Goal: Transaction & Acquisition: Purchase product/service

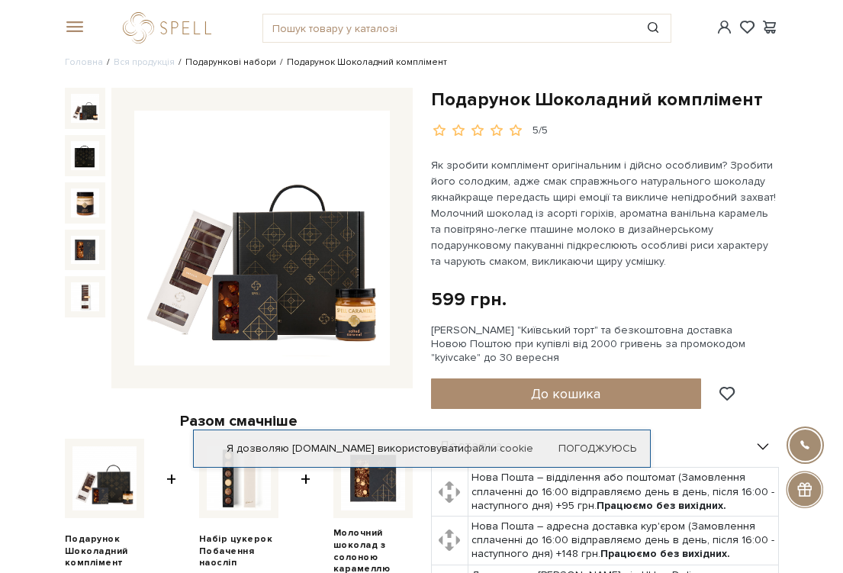
click at [204, 63] on link "Подарункові набори" at bounding box center [230, 61] width 91 height 11
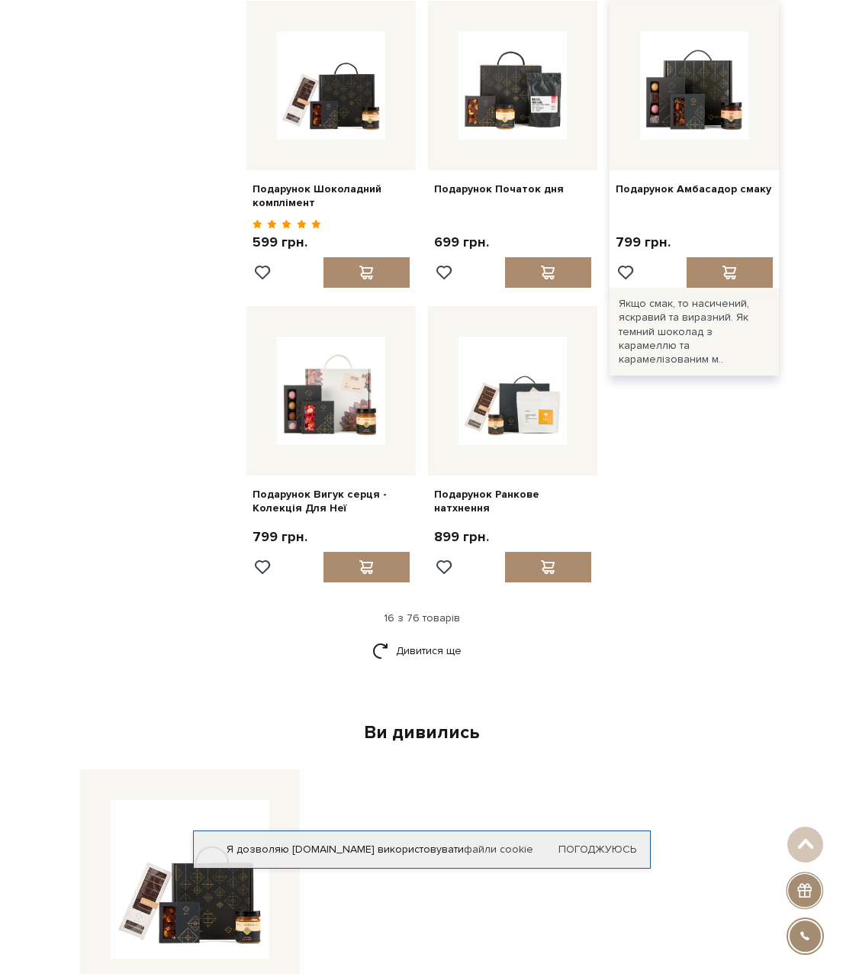
scroll to position [1373, 0]
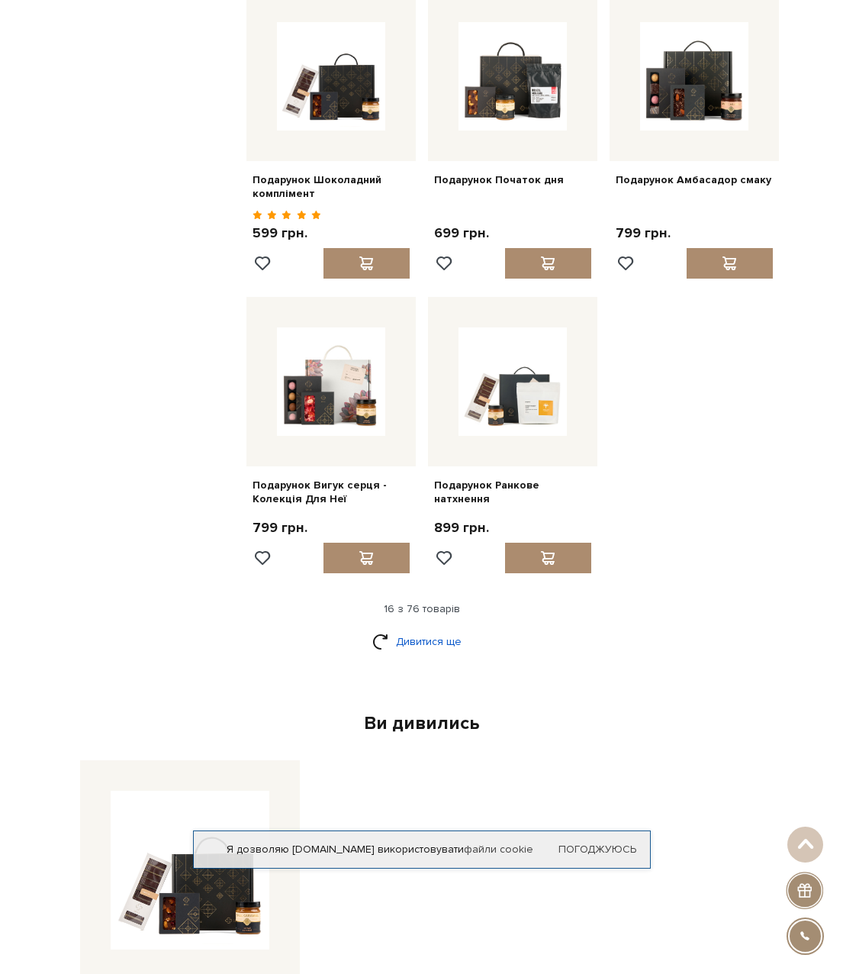
click at [420, 572] on link "Дивитися ще" at bounding box center [421, 641] width 99 height 27
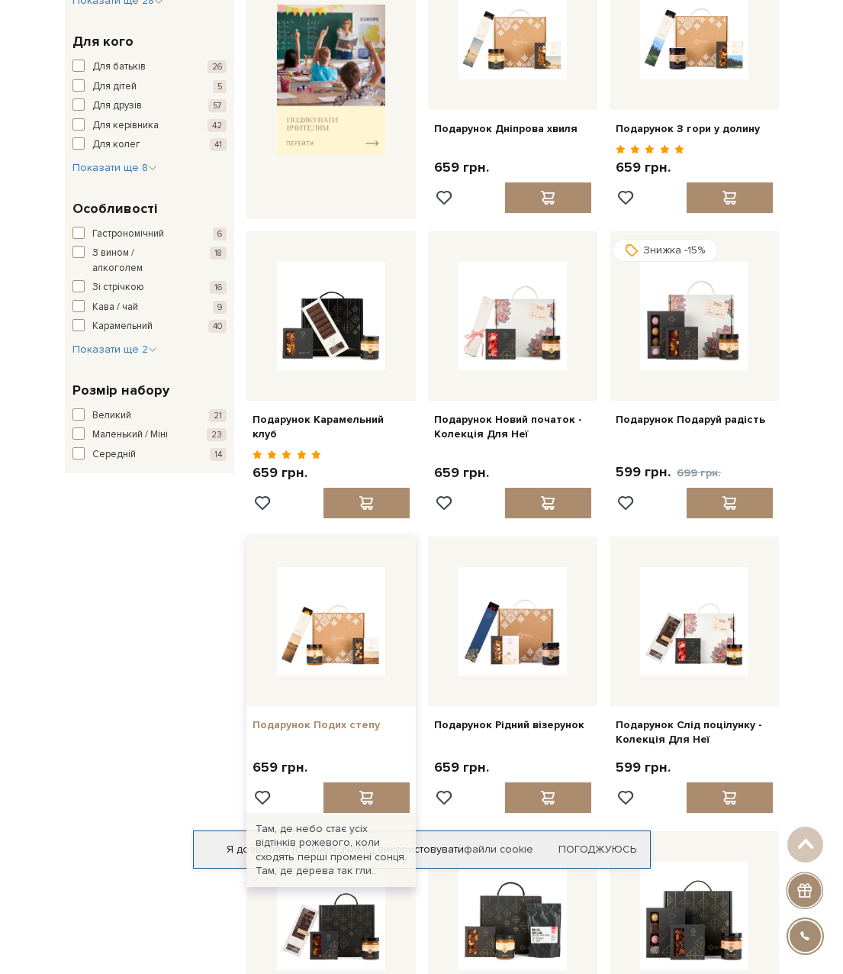
scroll to position [0, 0]
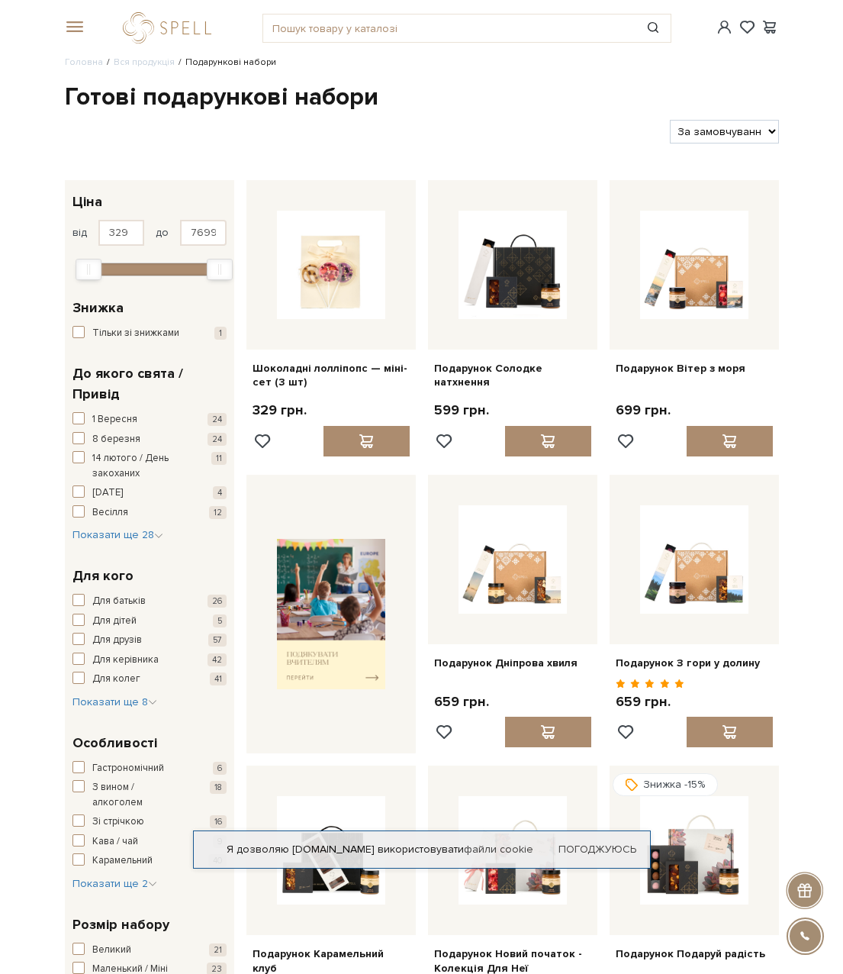
click at [735, 130] on select "За замовчуванням За Ціною (зростання) За Ціною (зменшення) Новинки За популярні…" at bounding box center [724, 132] width 109 height 24
select select "[URL][DOMAIN_NAME]"
click at [670, 120] on select "За замовчуванням За Ціною (зростання) За Ціною (зменшення) Новинки За популярні…" at bounding box center [724, 132] width 109 height 24
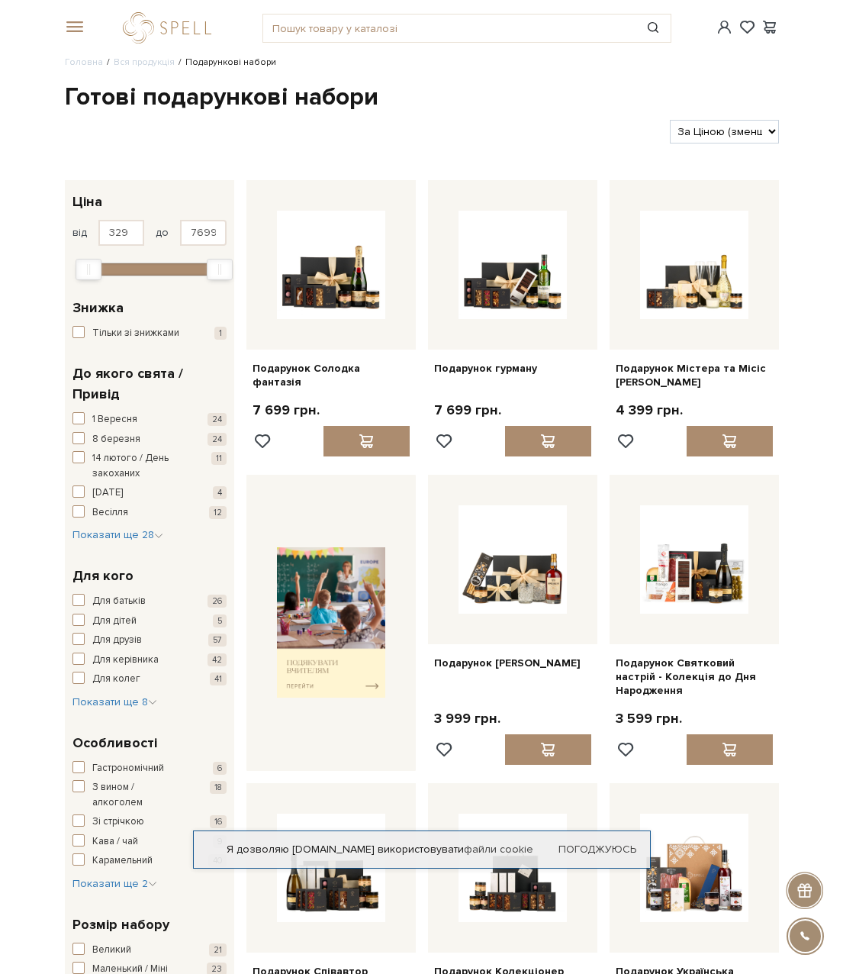
click at [70, 27] on span at bounding box center [72, 28] width 15 height 14
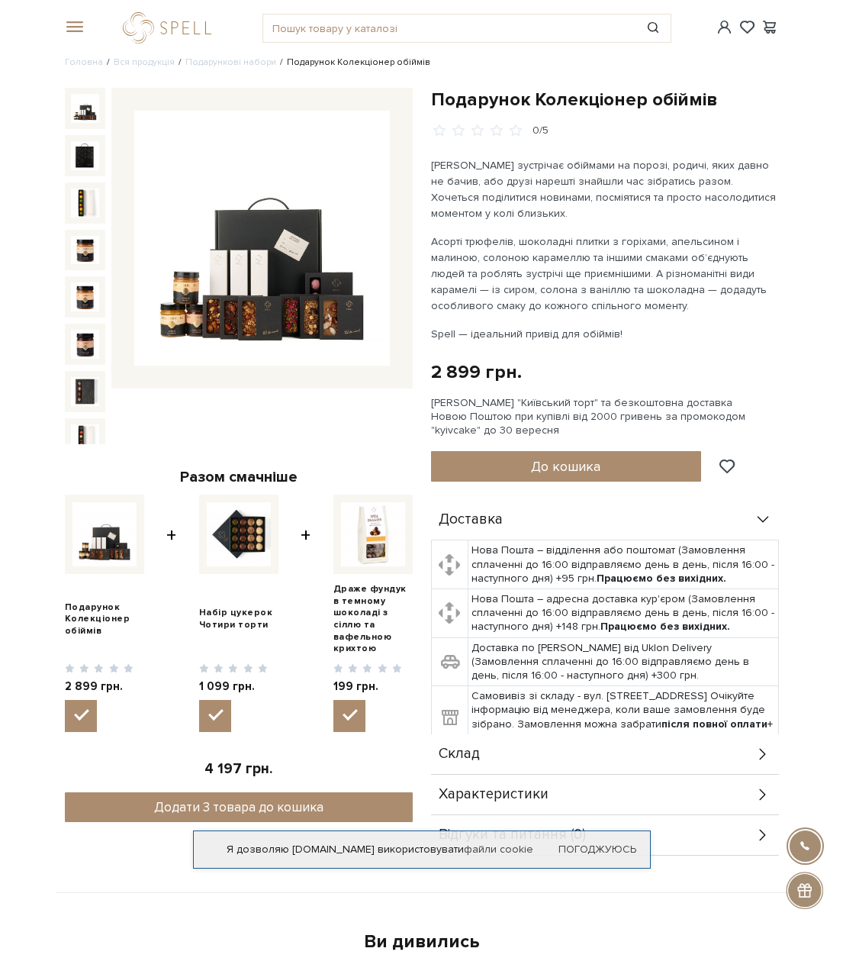
click at [83, 106] on img at bounding box center [85, 108] width 29 height 29
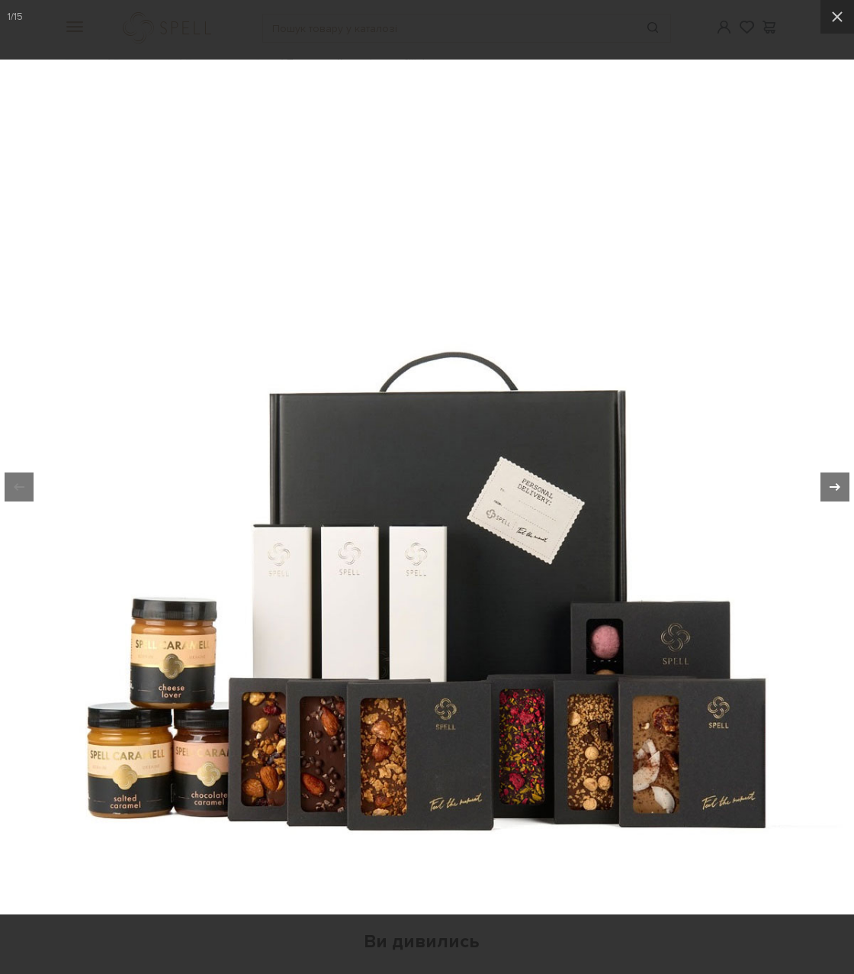
click at [832, 485] on icon at bounding box center [835, 487] width 18 height 18
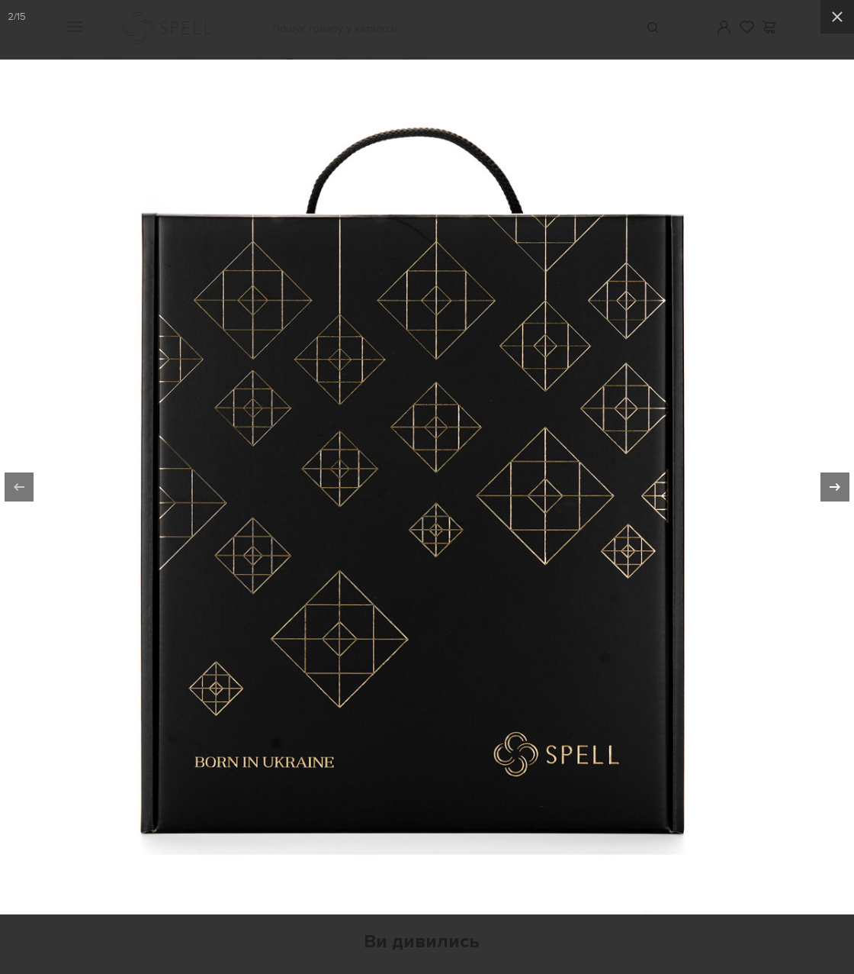
click at [832, 485] on icon at bounding box center [835, 487] width 18 height 18
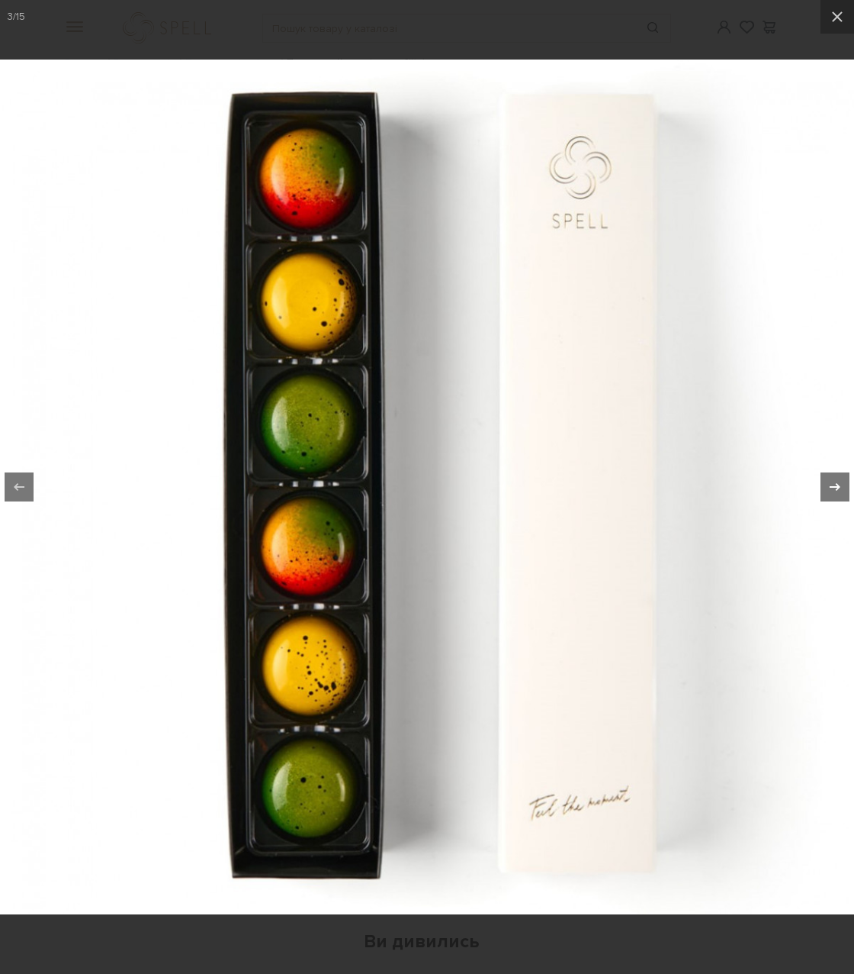
click at [832, 485] on icon at bounding box center [835, 487] width 18 height 18
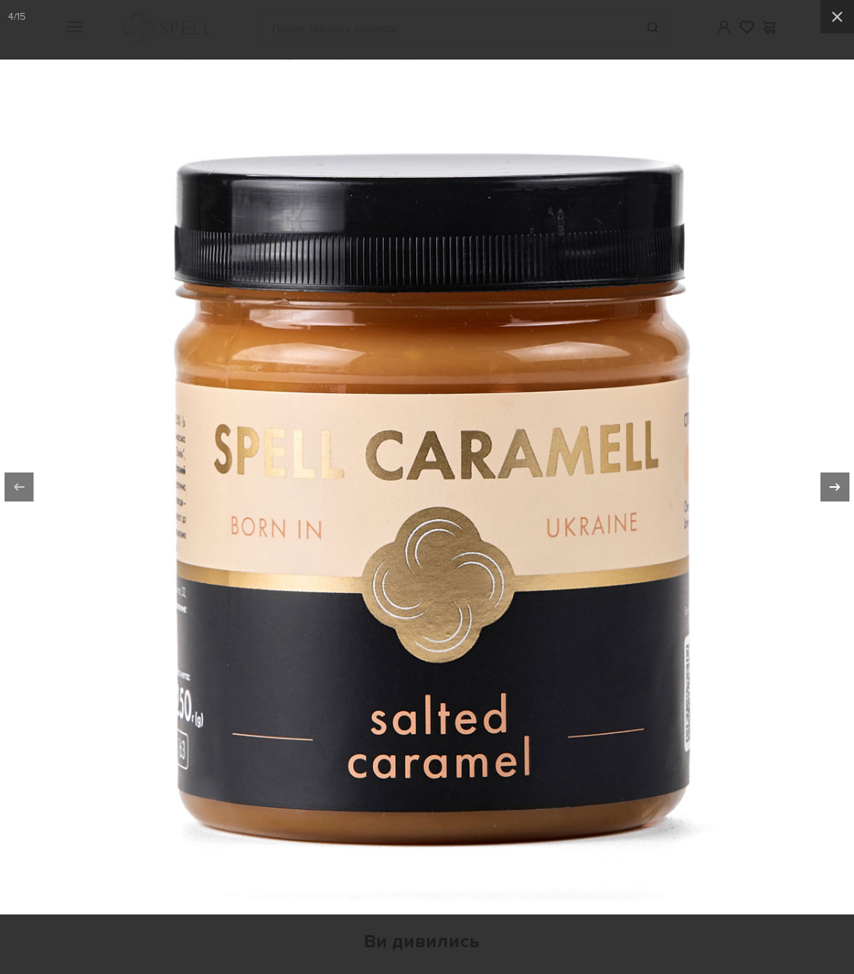
click at [832, 485] on icon at bounding box center [835, 487] width 18 height 18
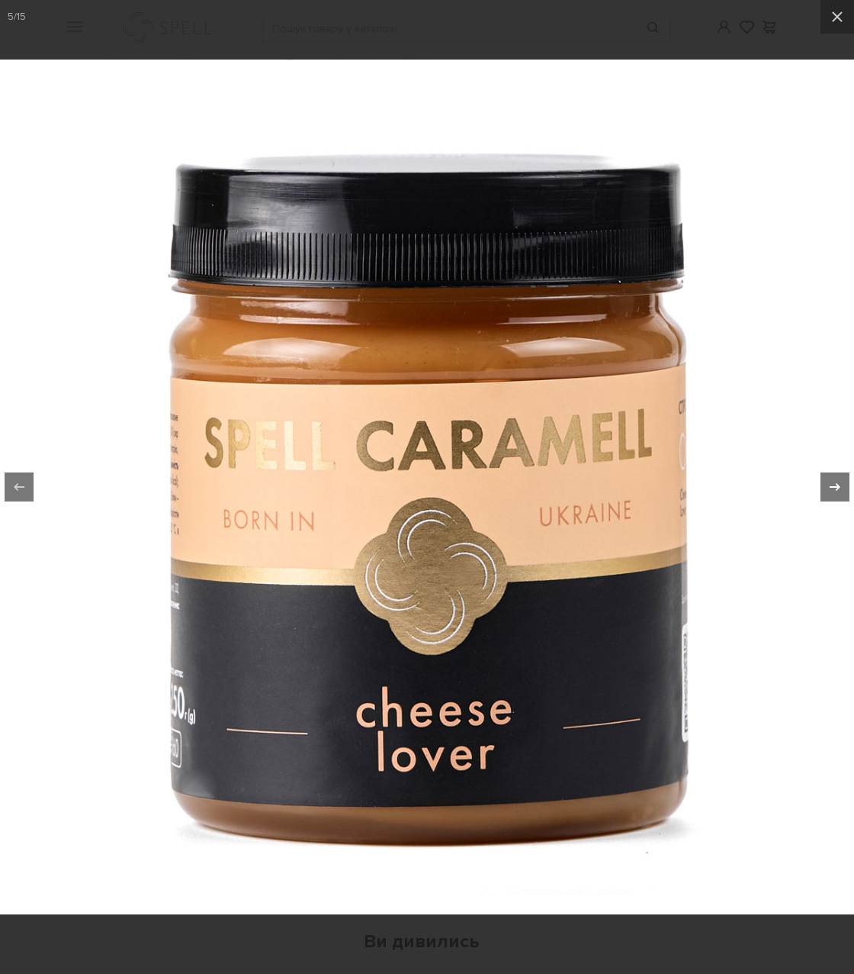
click at [832, 485] on icon at bounding box center [835, 487] width 18 height 18
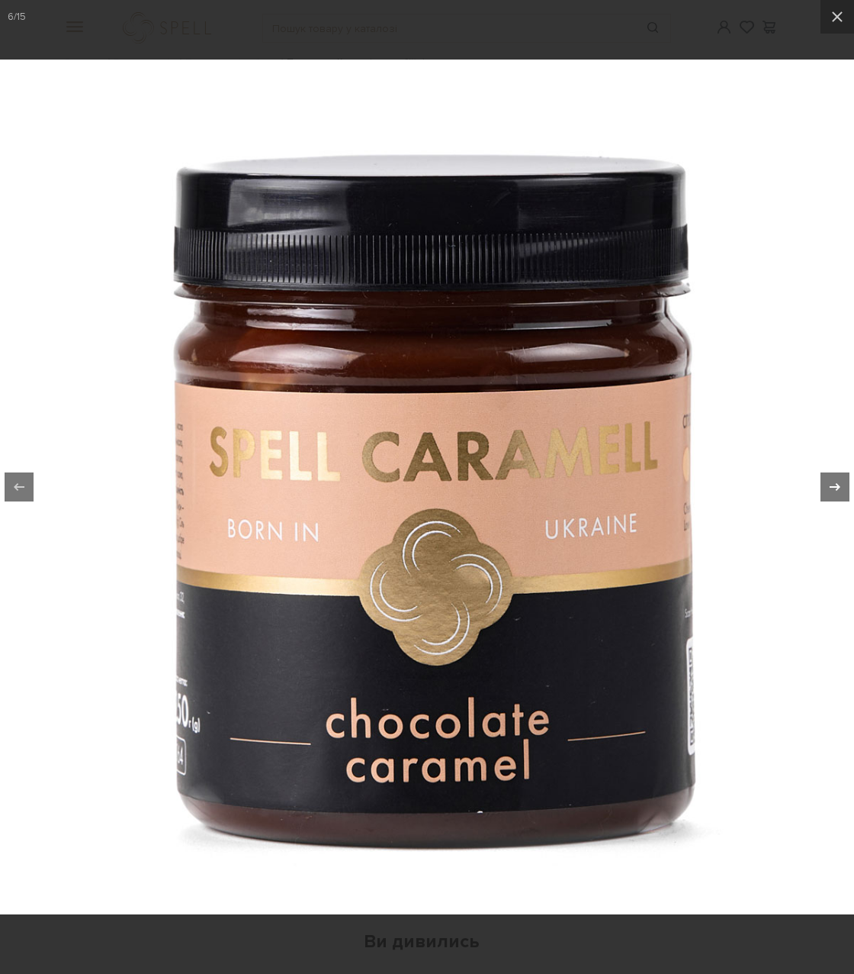
click at [832, 485] on icon at bounding box center [835, 487] width 18 height 18
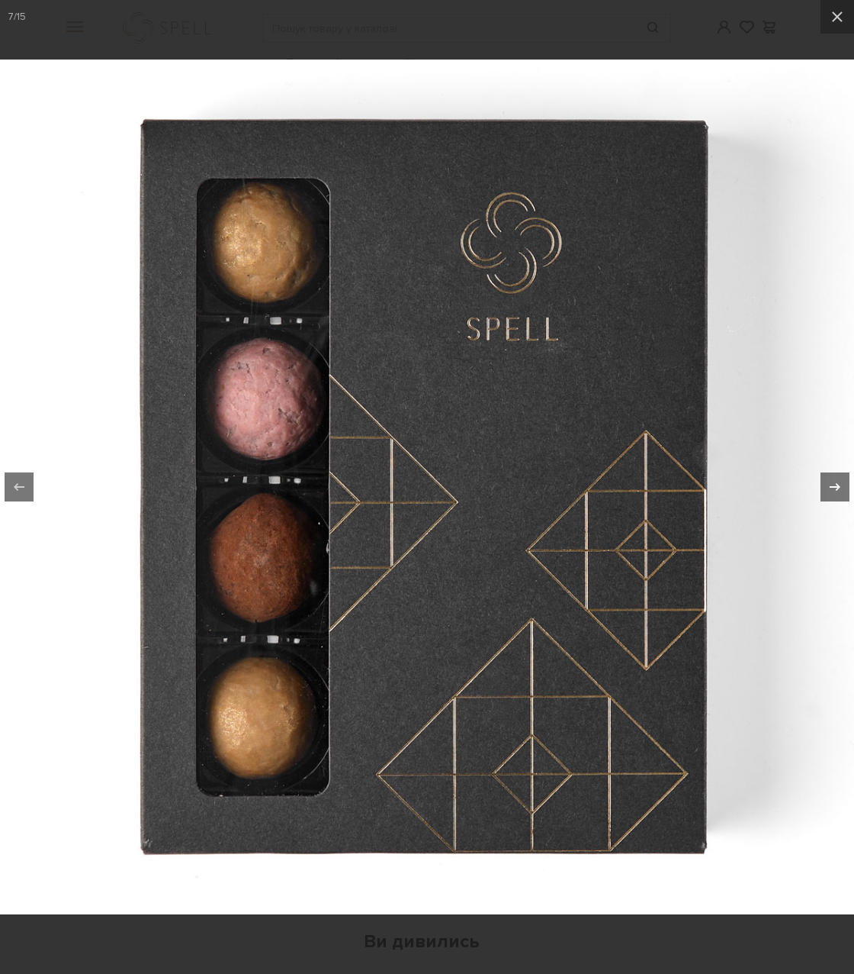
click at [832, 485] on icon at bounding box center [835, 487] width 18 height 18
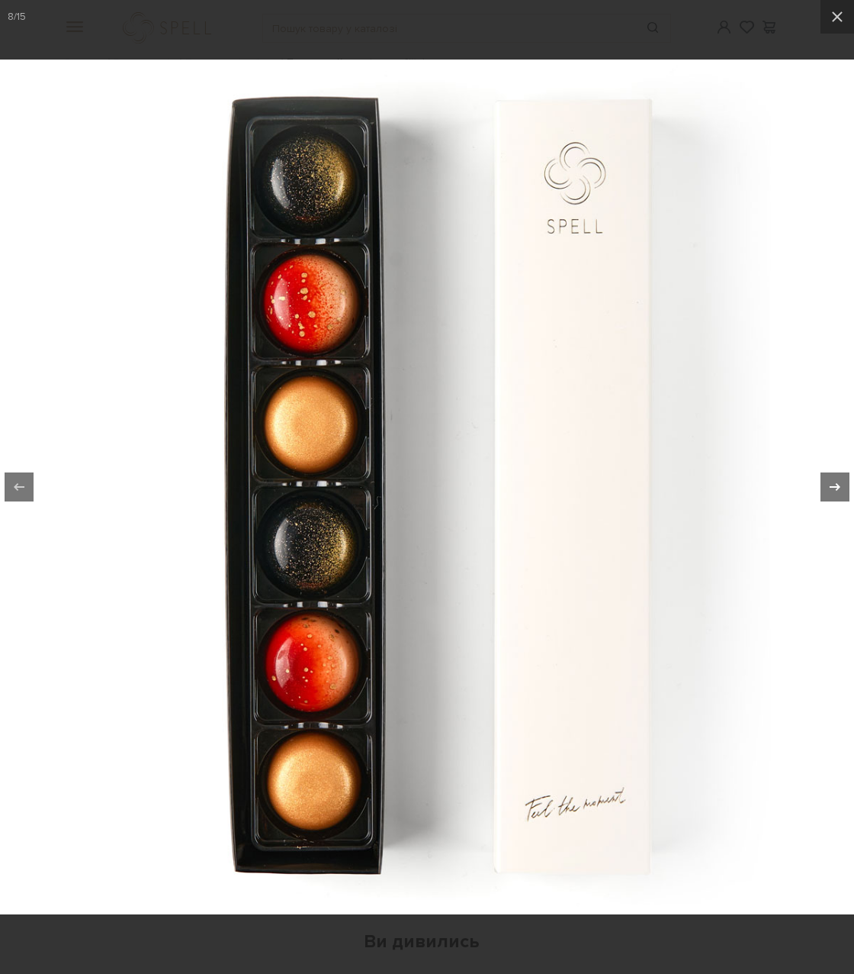
click at [832, 485] on icon at bounding box center [835, 487] width 18 height 18
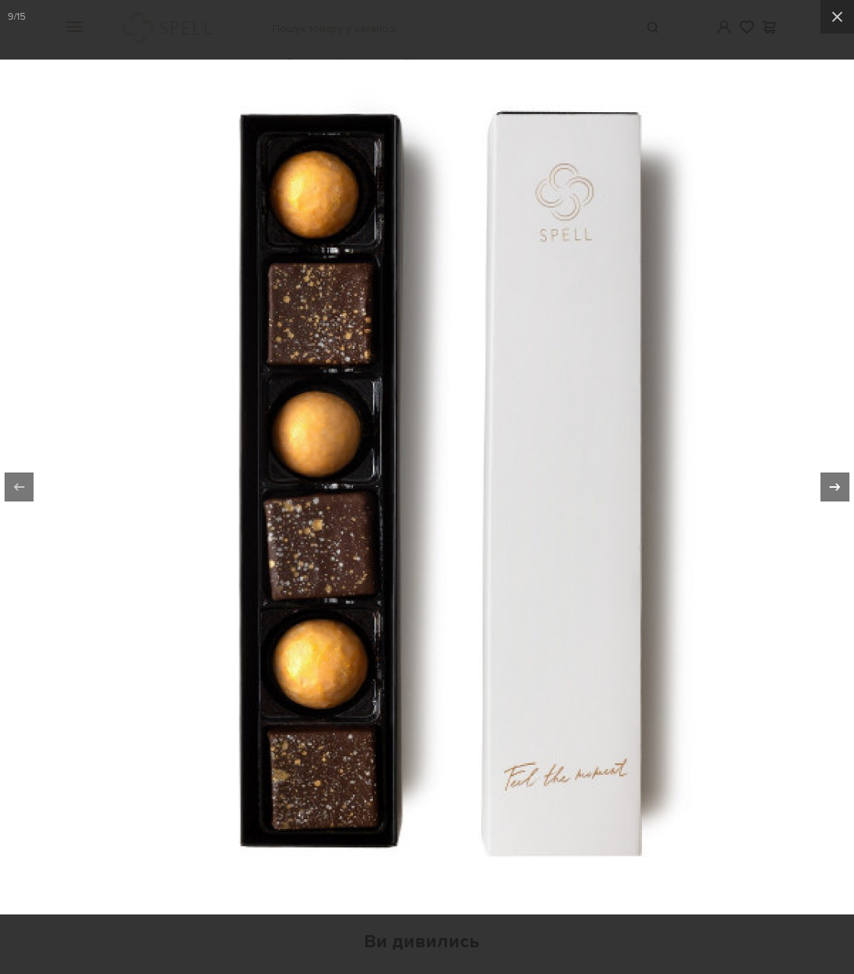
click at [832, 485] on icon at bounding box center [835, 487] width 18 height 18
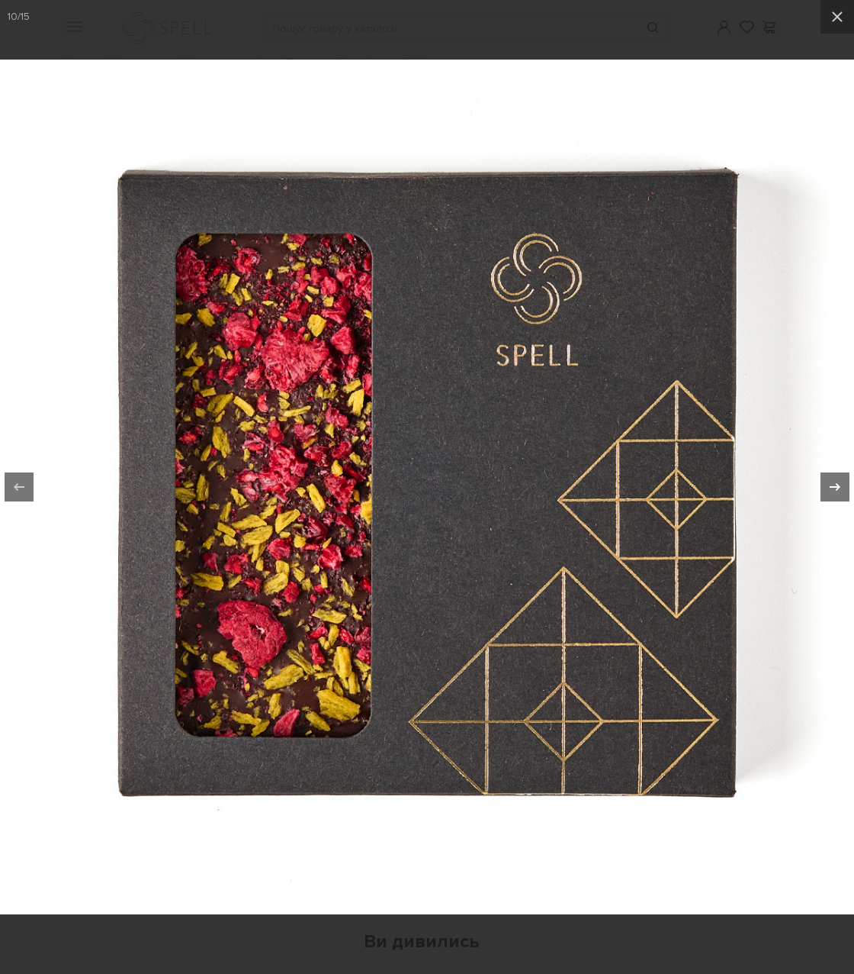
click at [832, 485] on icon at bounding box center [835, 487] width 18 height 18
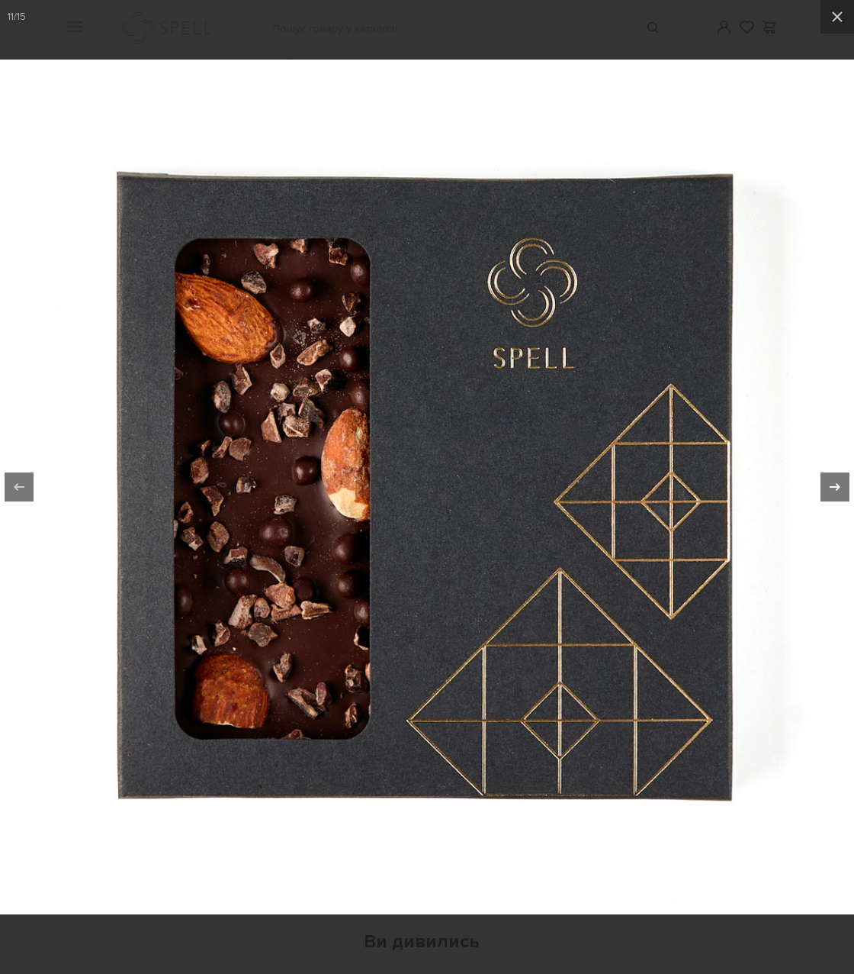
click at [832, 485] on icon at bounding box center [835, 487] width 18 height 18
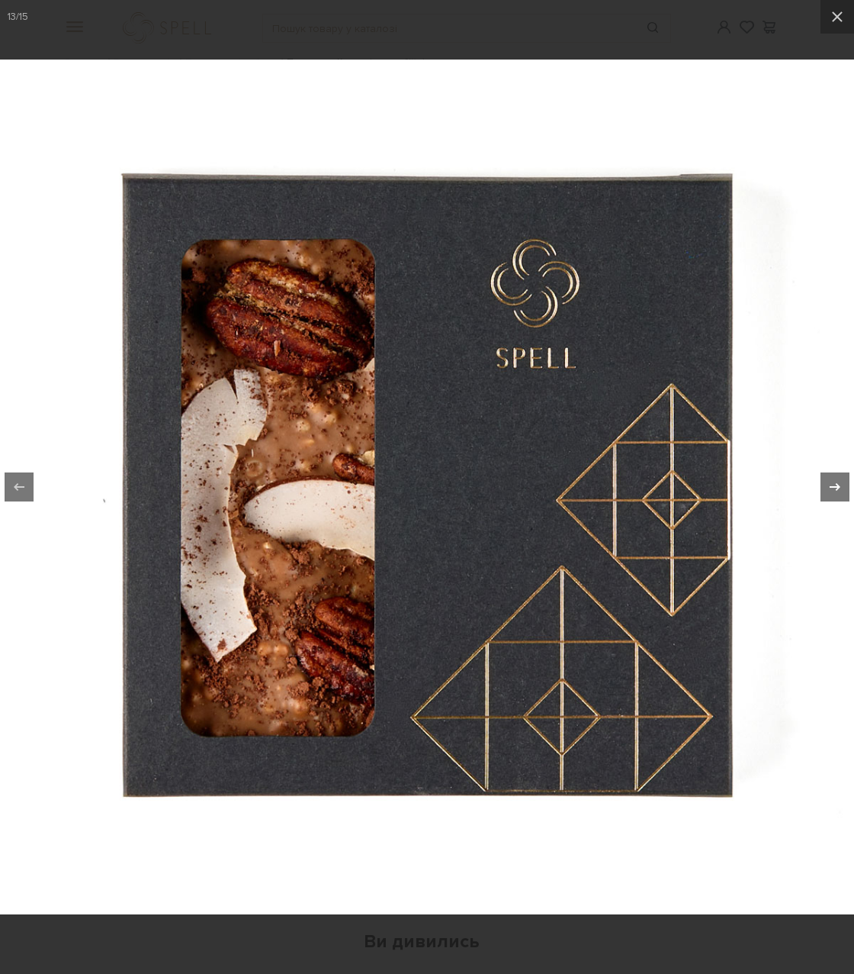
click at [832, 485] on icon at bounding box center [835, 487] width 18 height 18
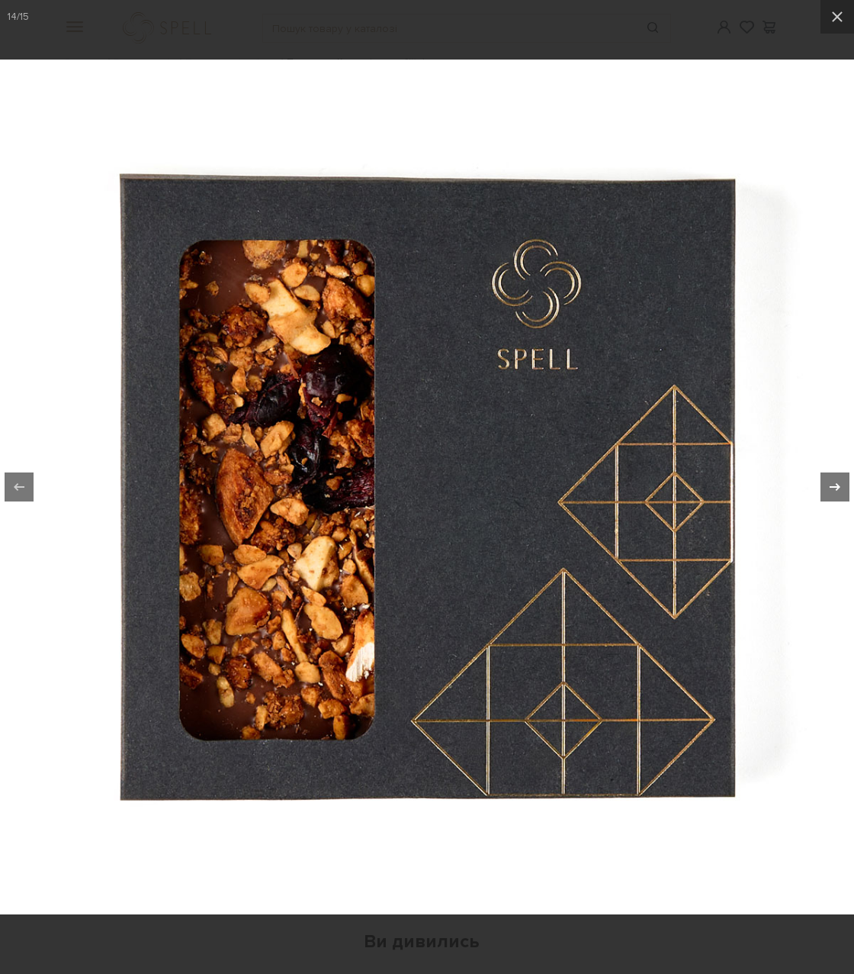
click at [832, 485] on icon at bounding box center [835, 487] width 18 height 18
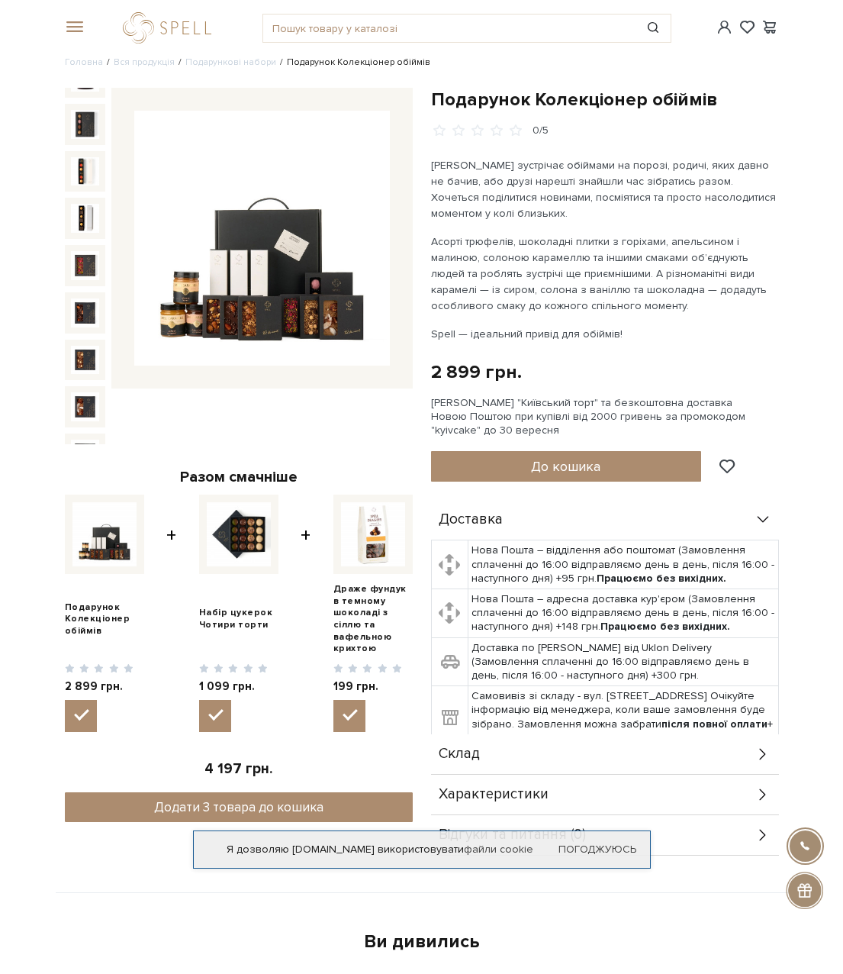
click at [490, 336] on p "Spell — ідеальний привід для обіймів!" at bounding box center [605, 334] width 348 height 16
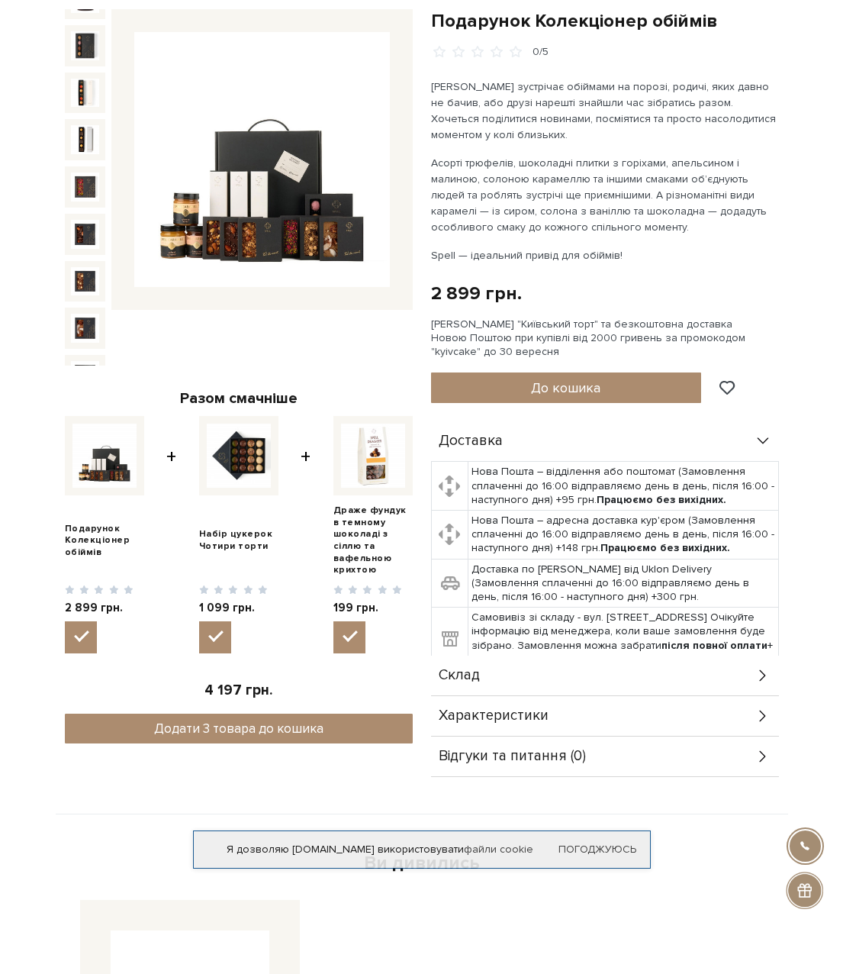
scroll to position [153, 0]
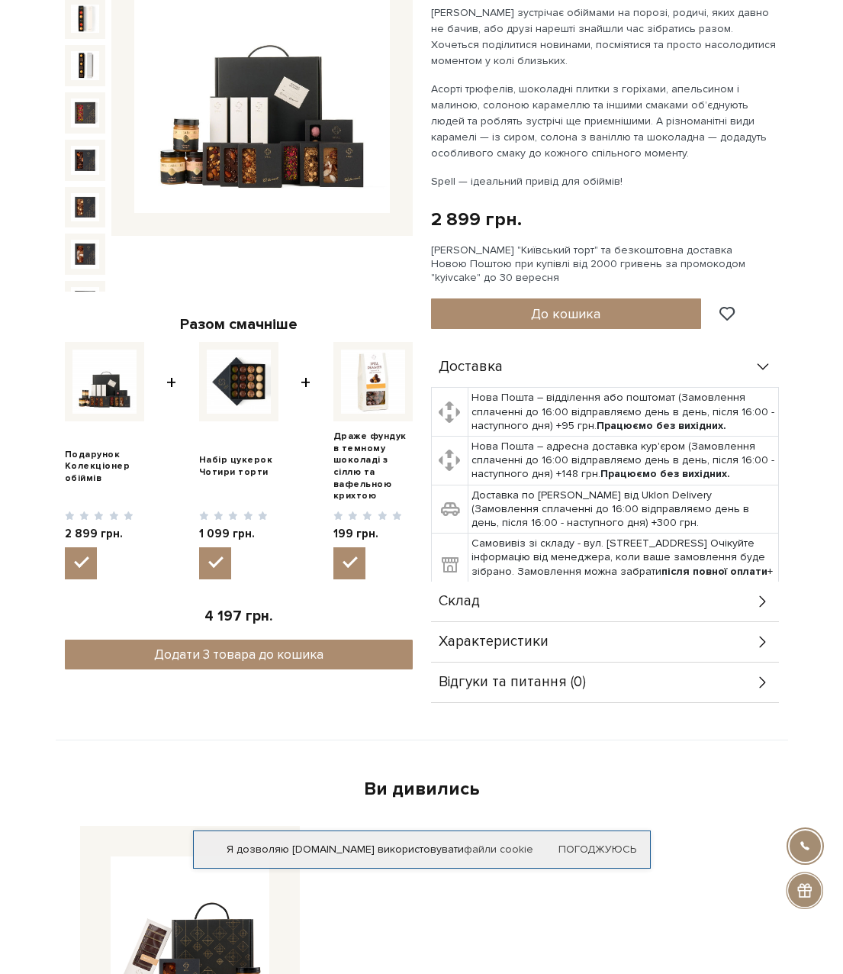
click at [726, 650] on div "Характеристики" at bounding box center [605, 642] width 348 height 40
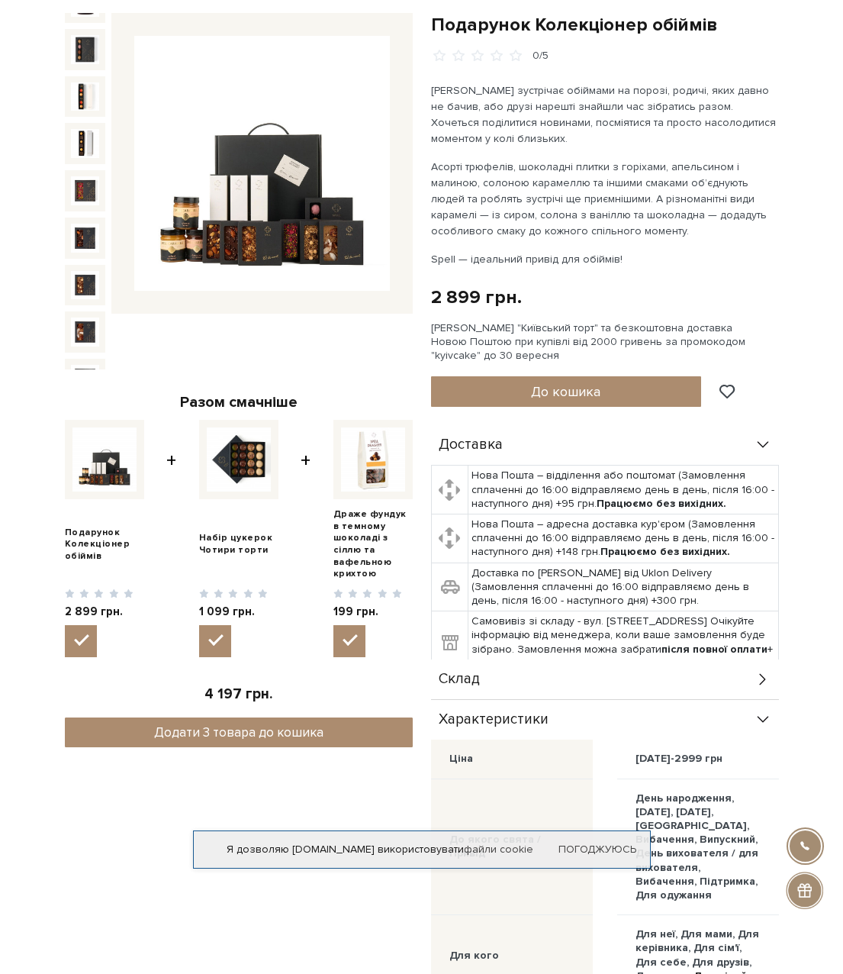
scroll to position [0, 0]
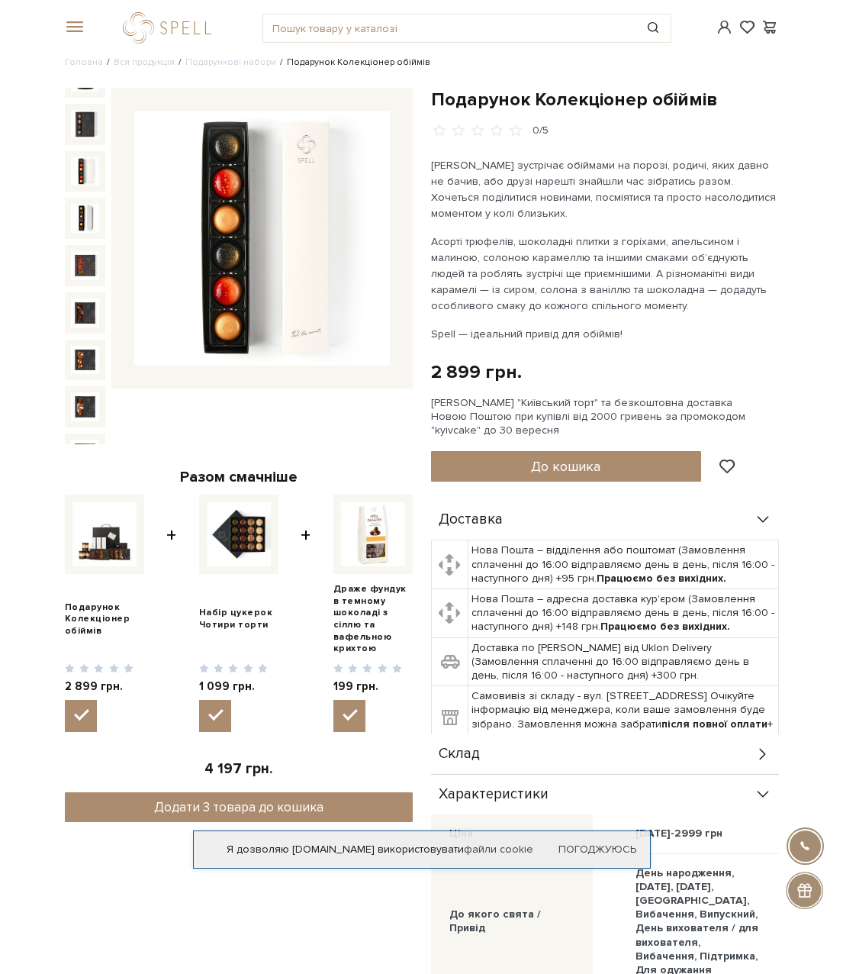
click at [87, 157] on img at bounding box center [85, 171] width 29 height 29
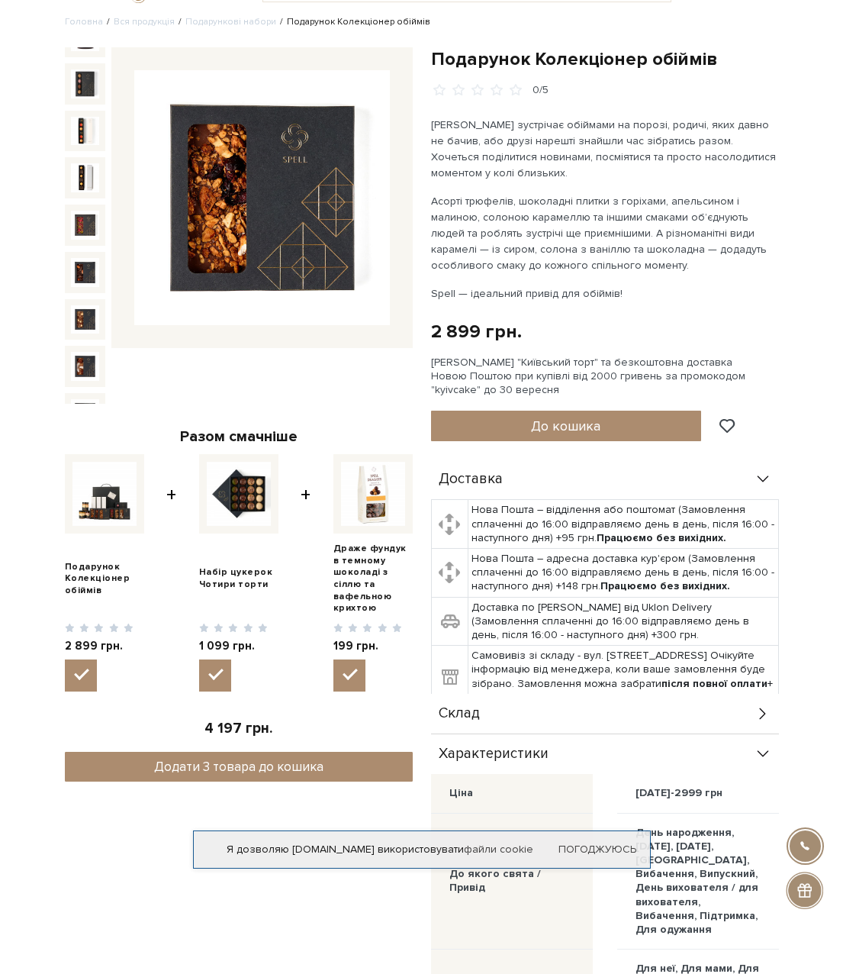
scroll to position [76, 0]
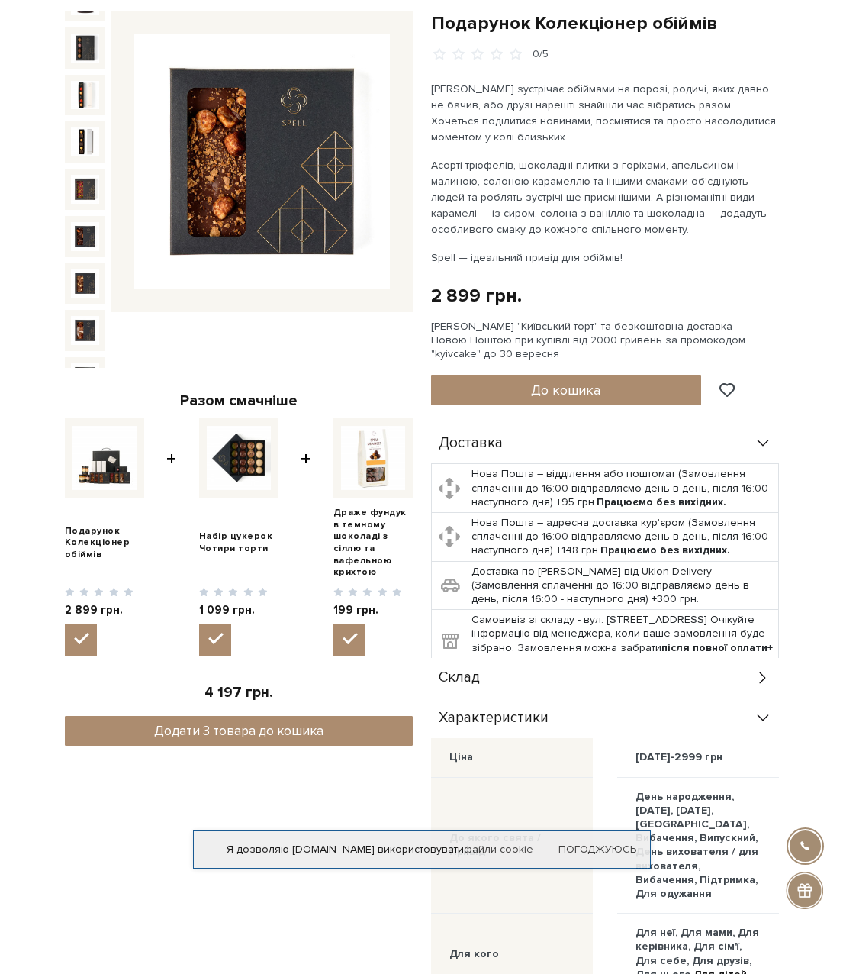
click at [82, 410] on img at bounding box center [85, 424] width 29 height 29
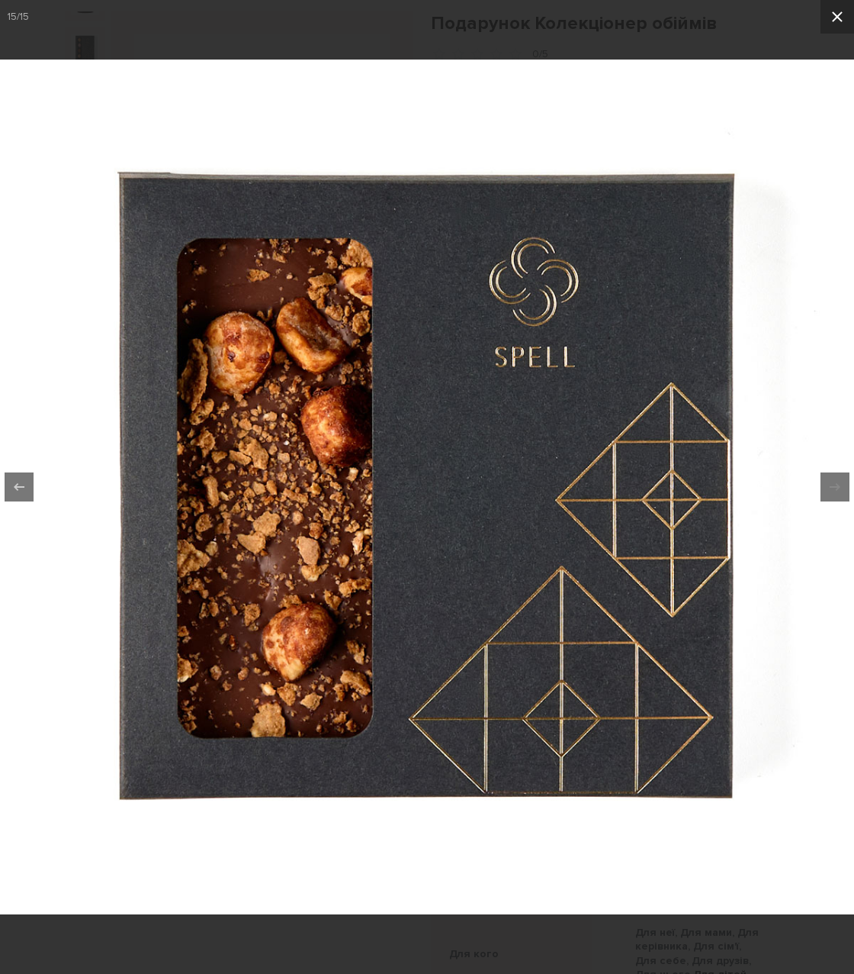
click at [836, 21] on icon at bounding box center [838, 17] width 18 height 18
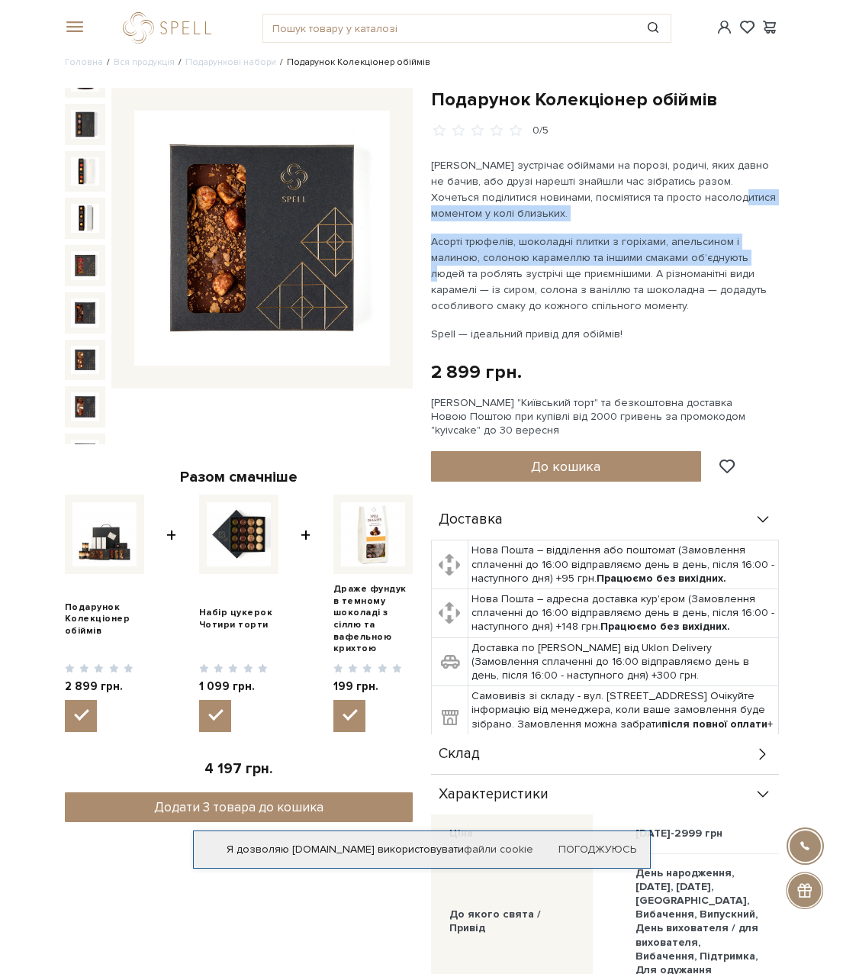
drag, startPoint x: 681, startPoint y: 195, endPoint x: 687, endPoint y: 262, distance: 67.4
click at [687, 262] on div "Мама зустрічає обіймами на порозі, родичі, яких давно не бачив, або друзі нареш…" at bounding box center [605, 249] width 348 height 185
drag, startPoint x: 687, startPoint y: 262, endPoint x: 589, endPoint y: 262, distance: 98.4
click at [589, 262] on p "Асорті трюфелів, шоколадні плитки з горіхами, апельсином і малиною, солоною кар…" at bounding box center [605, 273] width 348 height 80
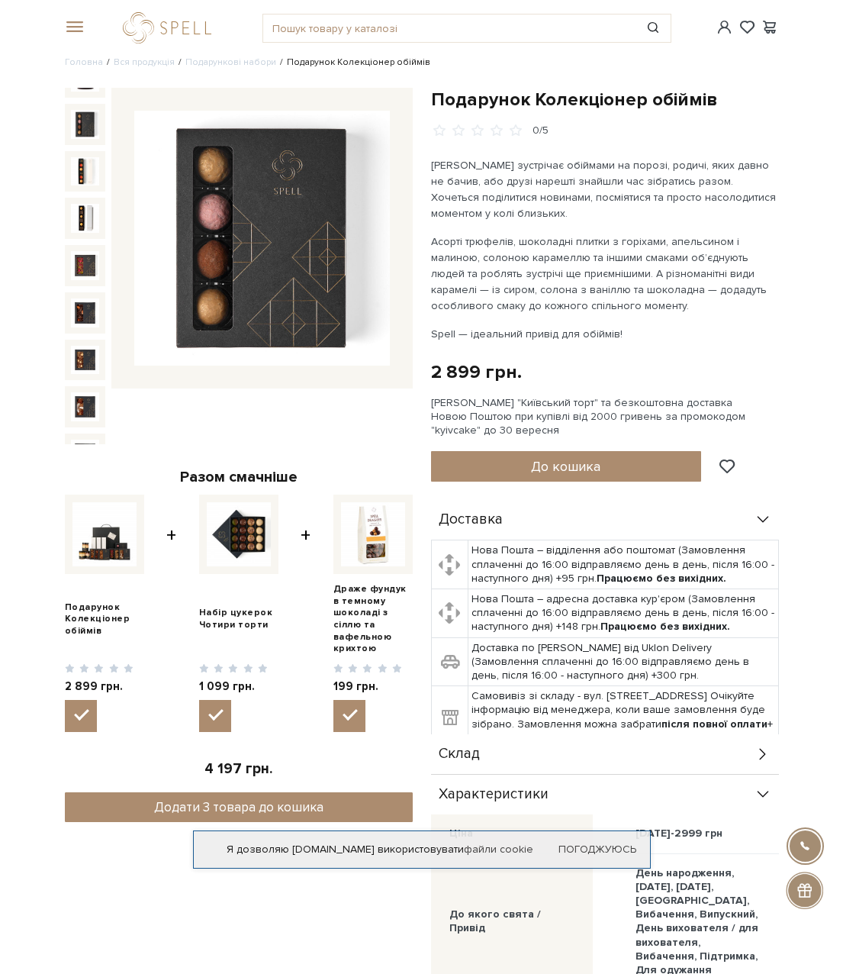
click at [83, 110] on img at bounding box center [85, 124] width 29 height 29
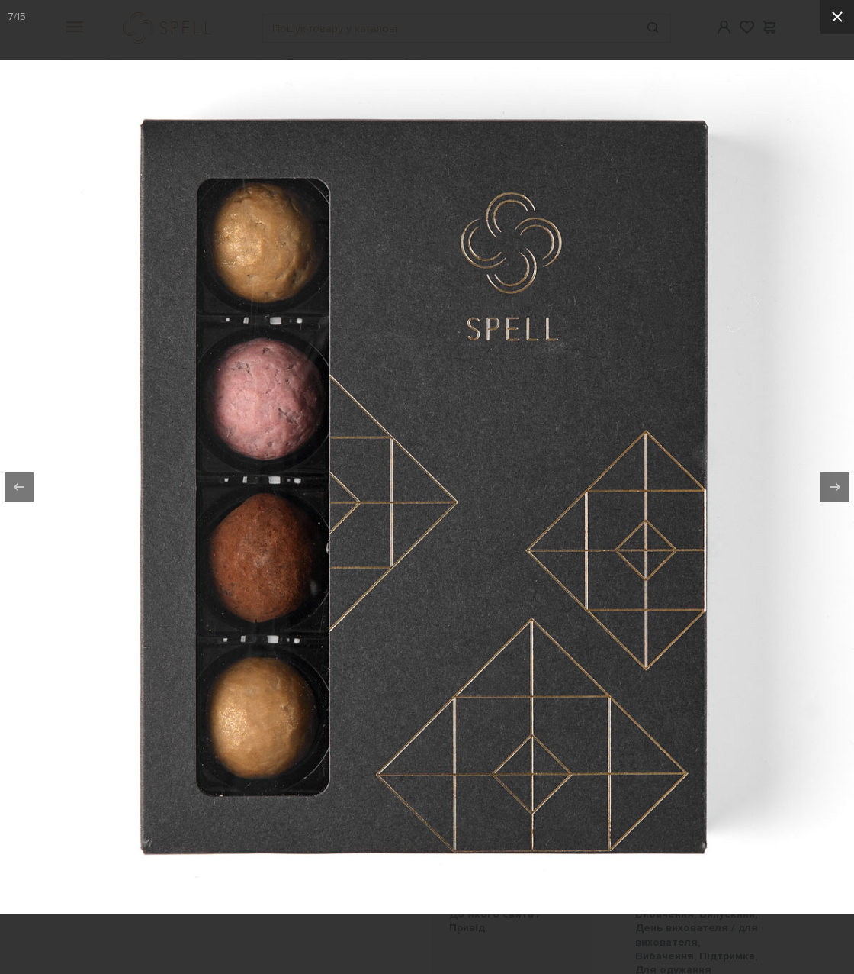
click at [834, 11] on icon at bounding box center [838, 17] width 18 height 18
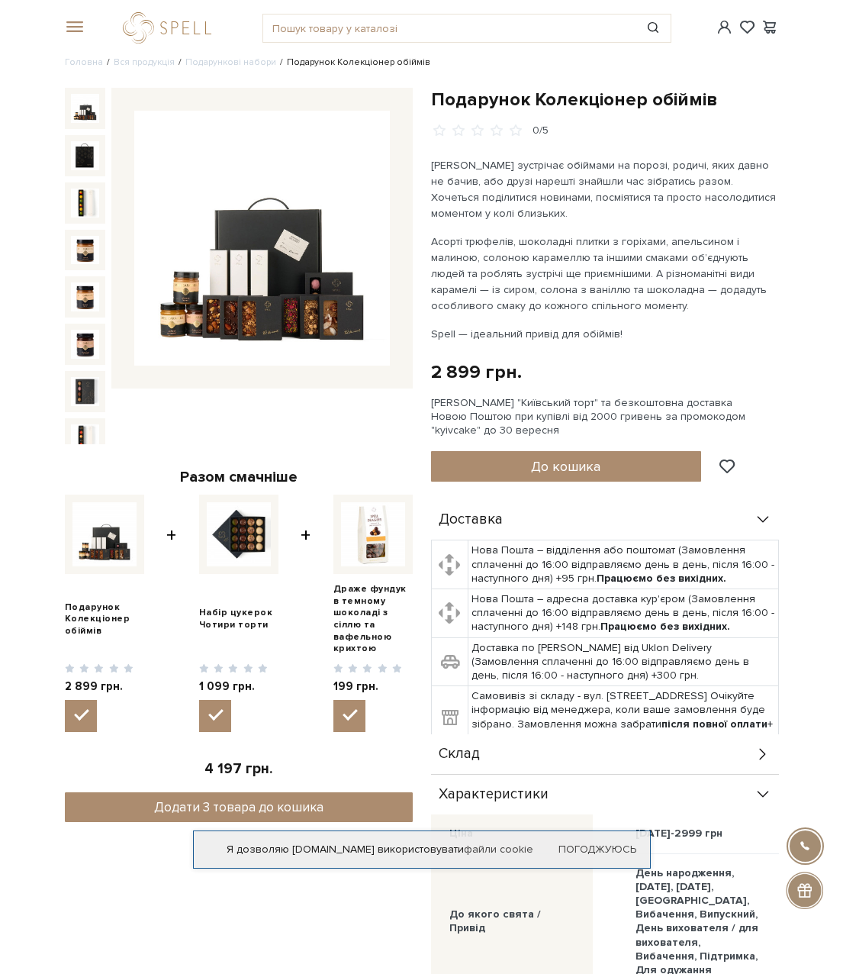
click at [80, 108] on img at bounding box center [85, 108] width 29 height 29
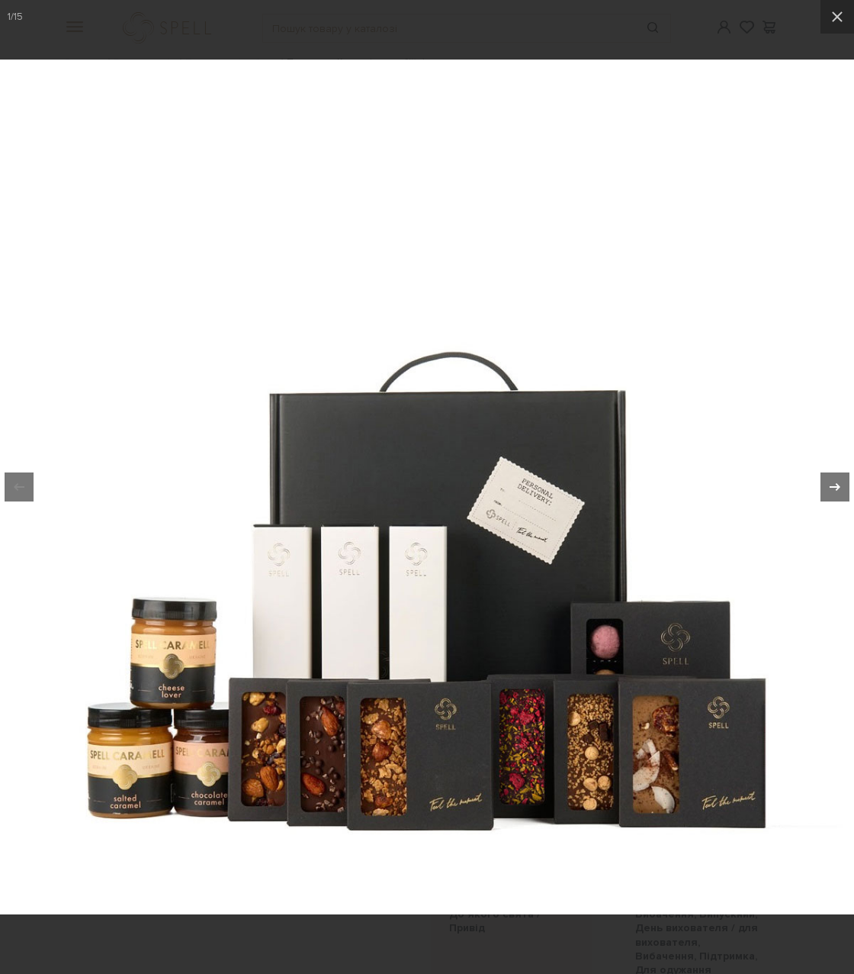
click at [822, 484] on div at bounding box center [835, 486] width 29 height 29
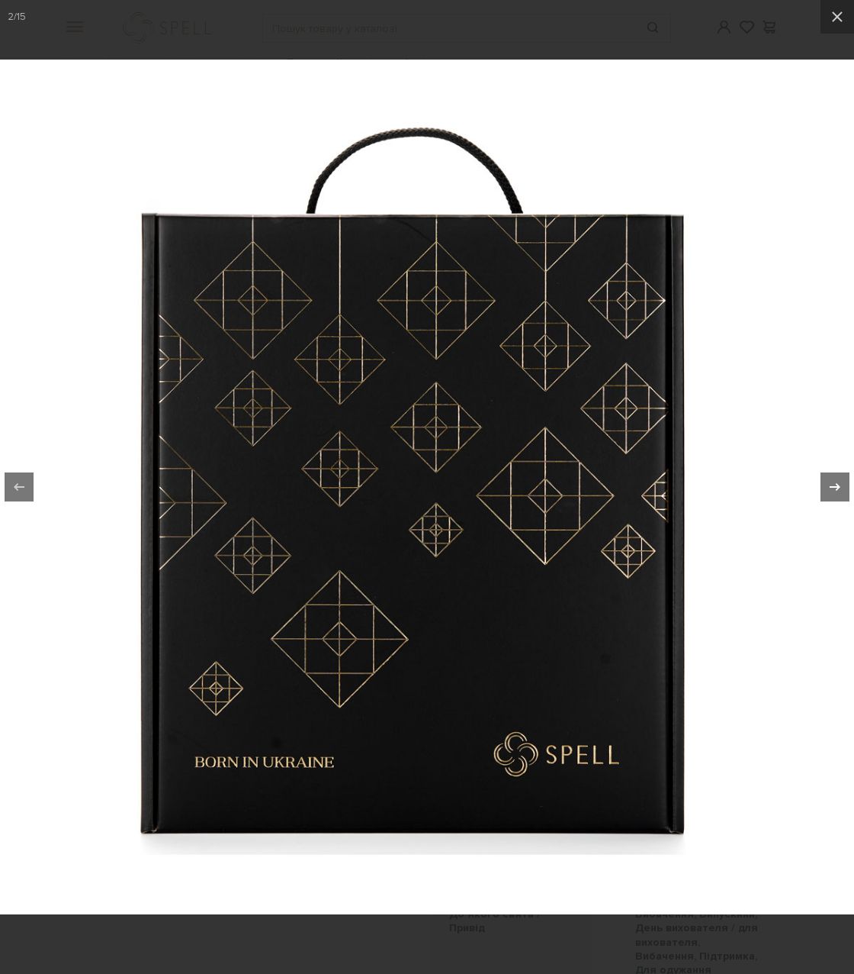
click at [822, 484] on div at bounding box center [835, 486] width 29 height 29
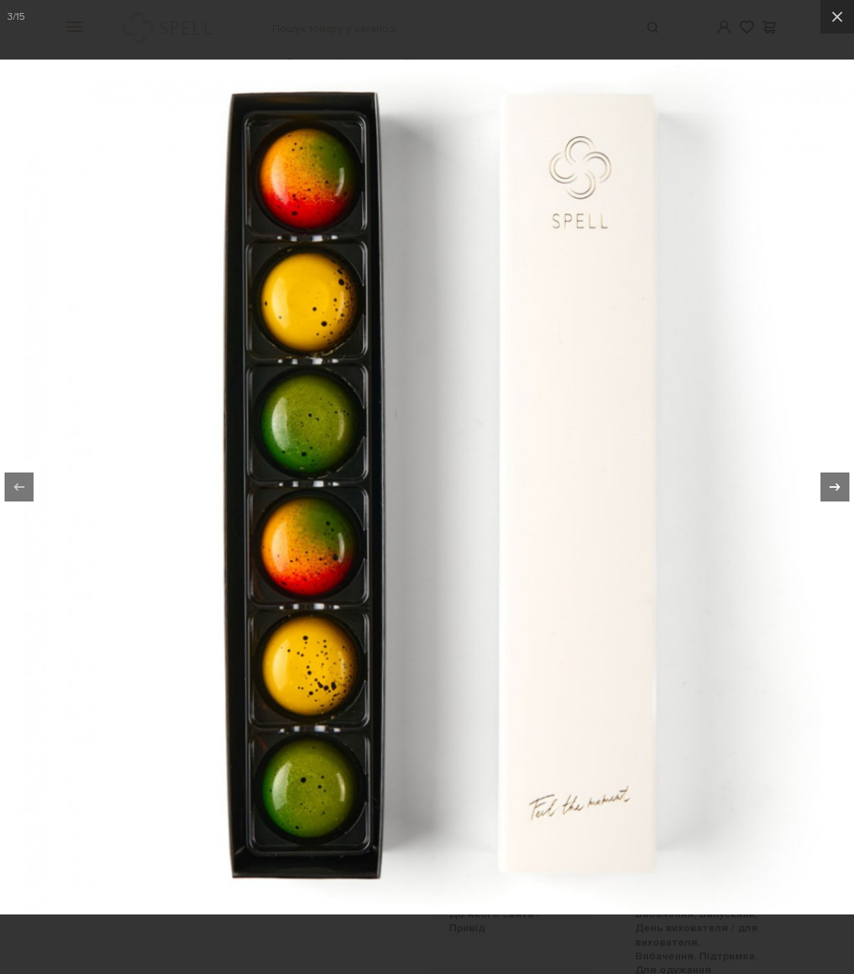
click at [822, 484] on div at bounding box center [835, 486] width 29 height 29
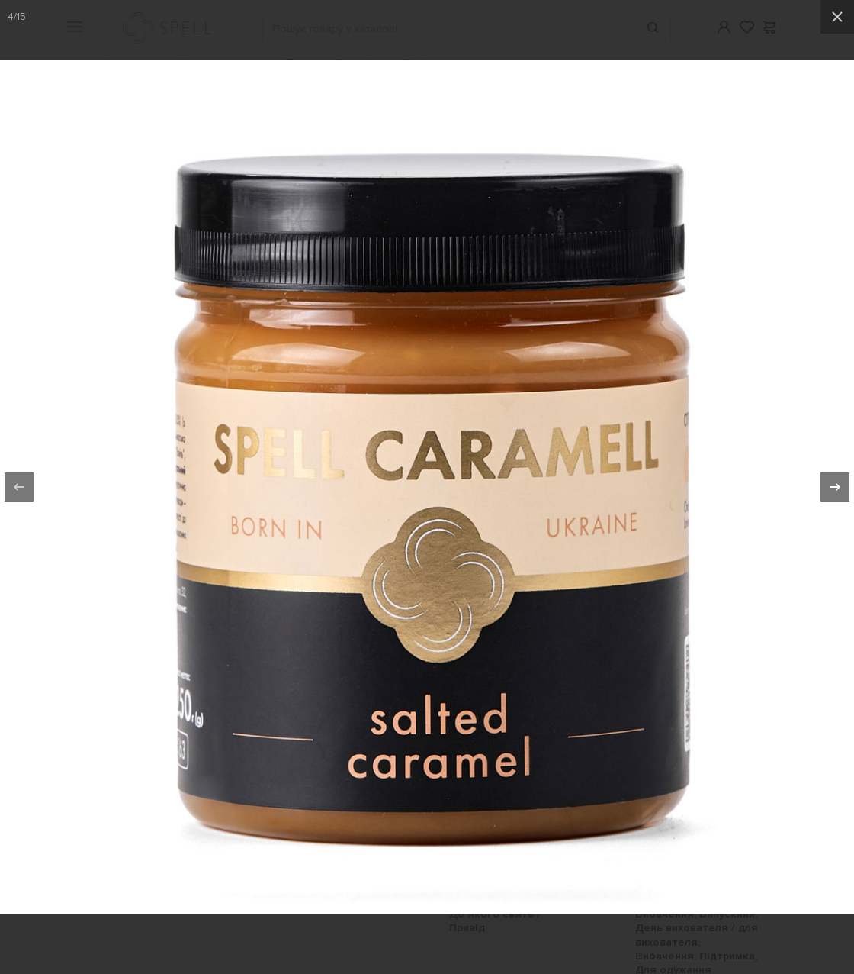
click at [822, 484] on div at bounding box center [835, 486] width 29 height 29
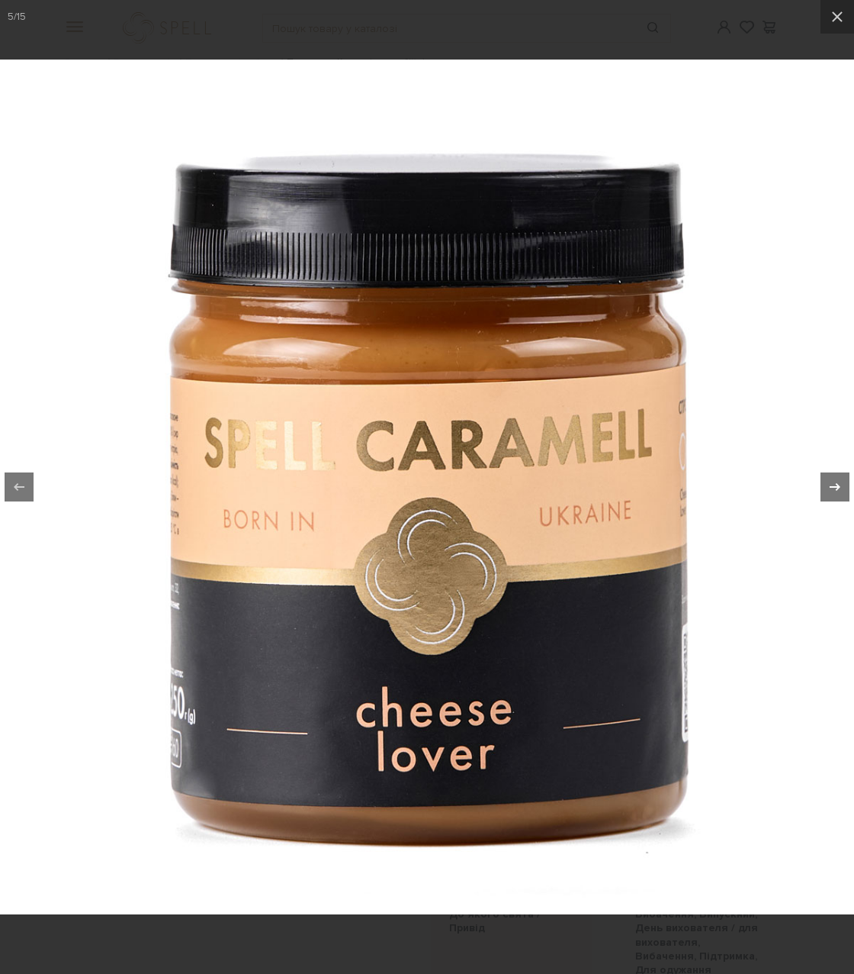
click at [822, 484] on div at bounding box center [835, 486] width 29 height 29
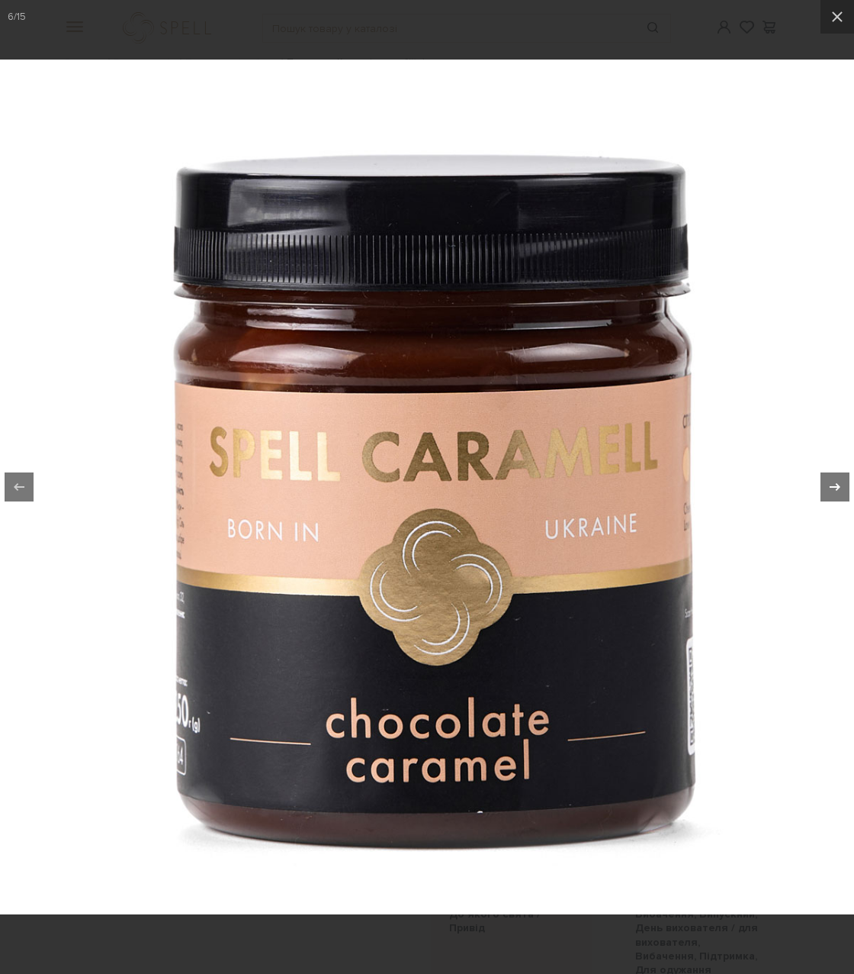
click at [822, 484] on div at bounding box center [835, 486] width 29 height 29
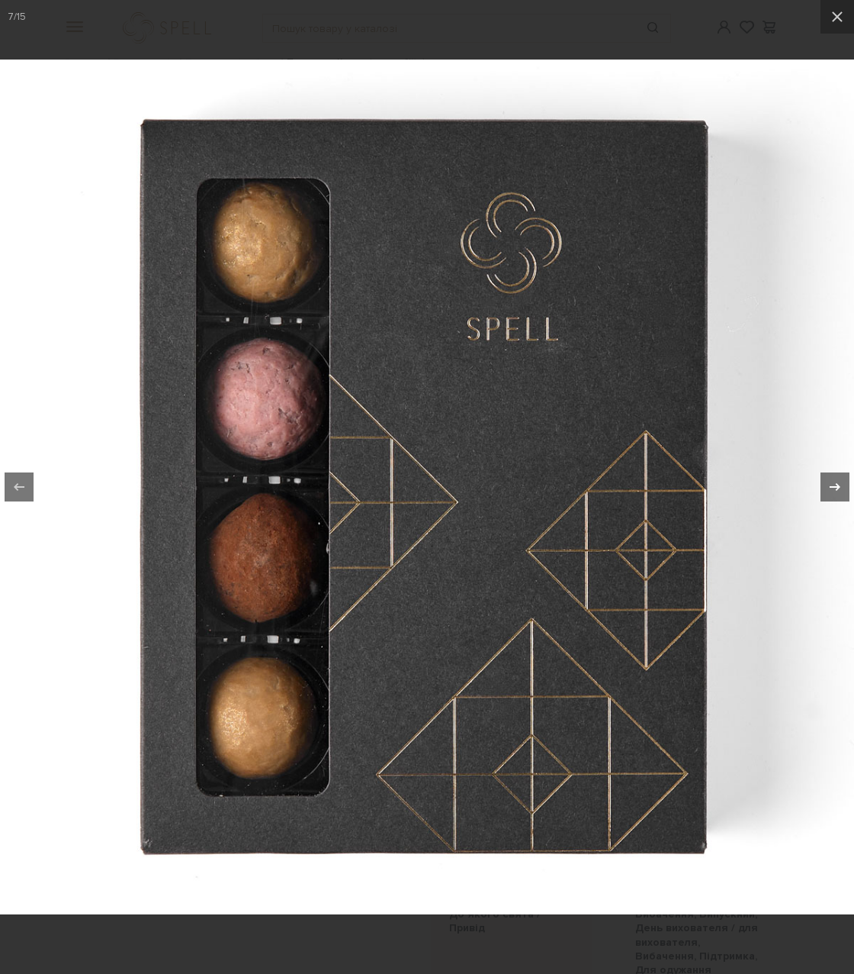
click at [822, 484] on div at bounding box center [835, 486] width 29 height 29
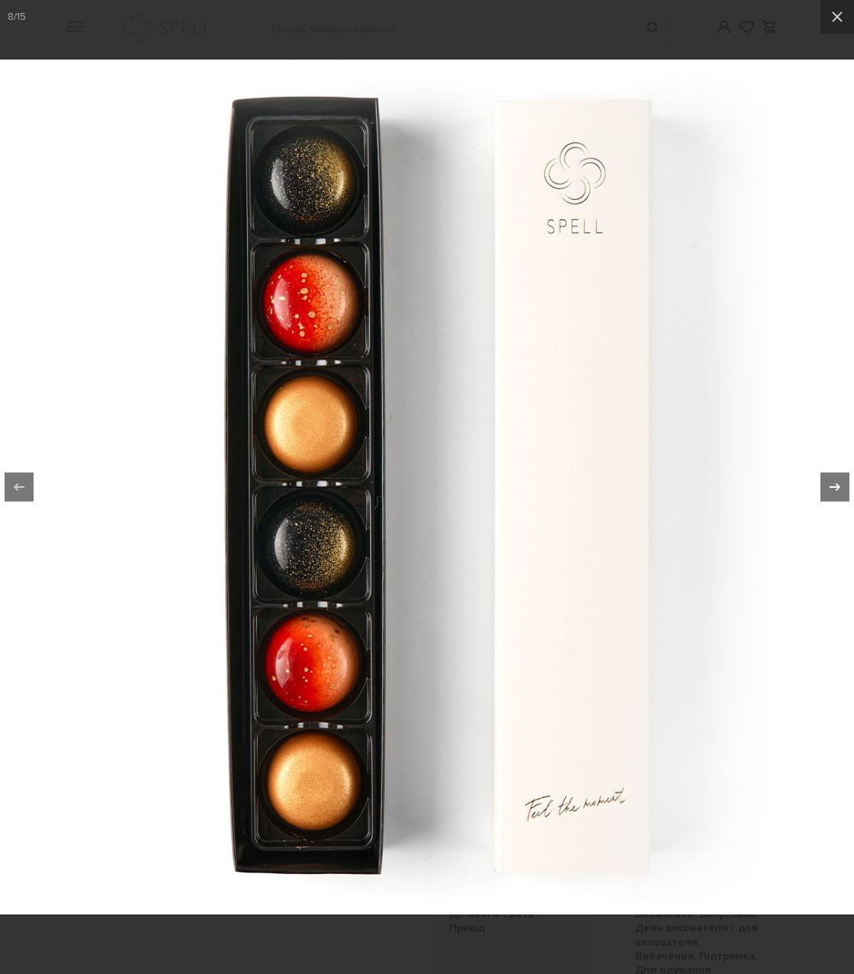
click at [822, 484] on div at bounding box center [835, 486] width 29 height 29
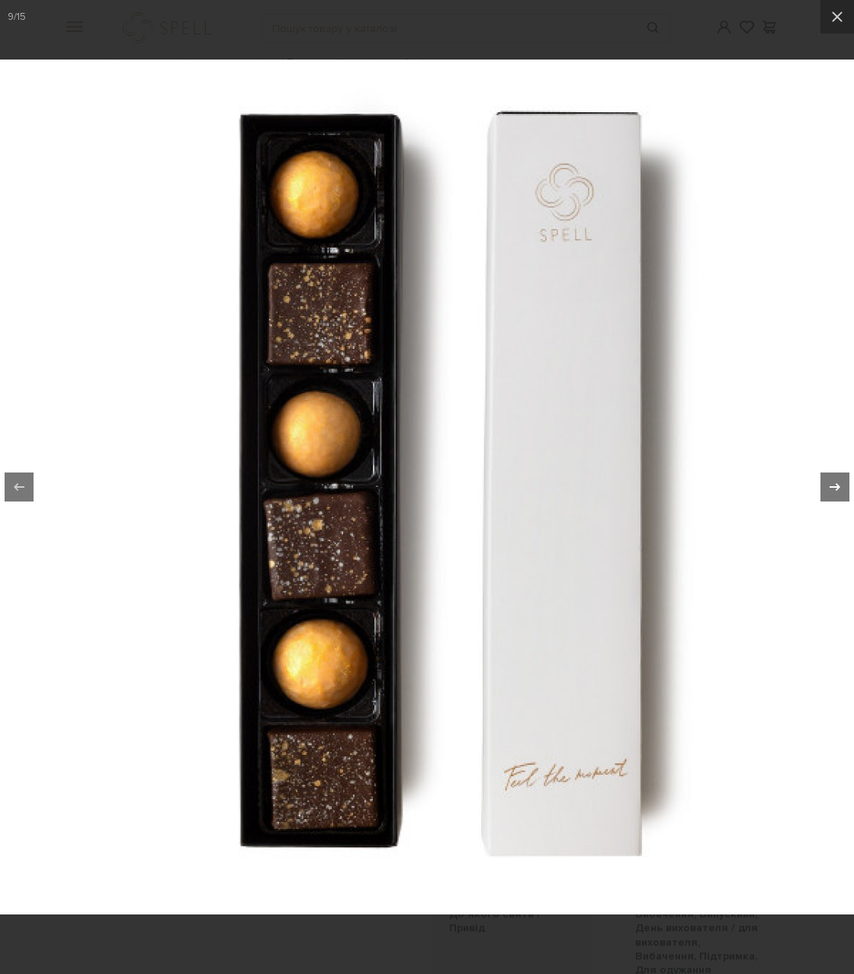
click at [822, 484] on div at bounding box center [835, 486] width 29 height 29
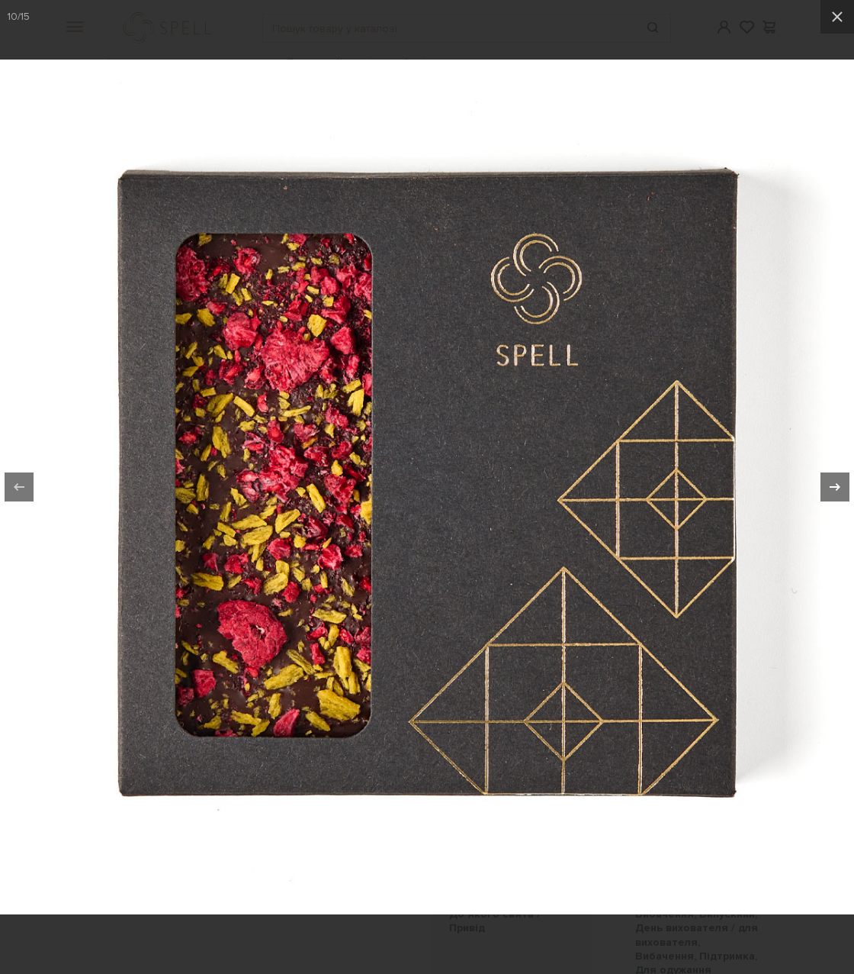
click at [822, 484] on div at bounding box center [835, 486] width 29 height 29
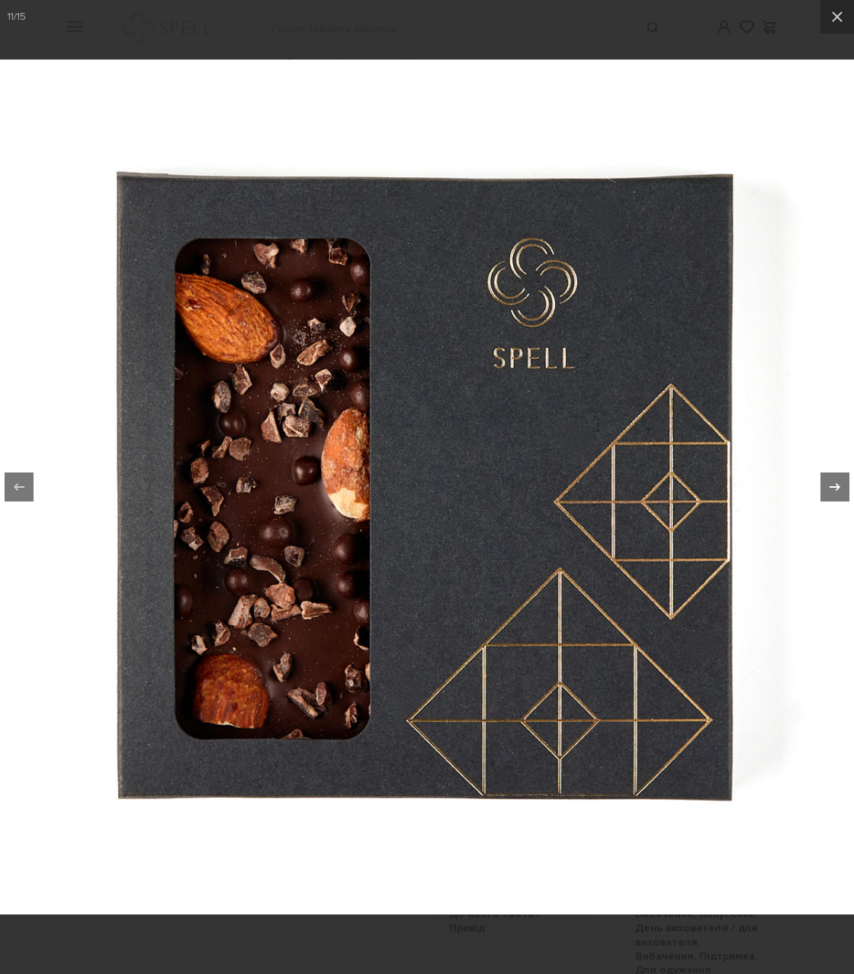
click at [822, 484] on div at bounding box center [835, 486] width 29 height 29
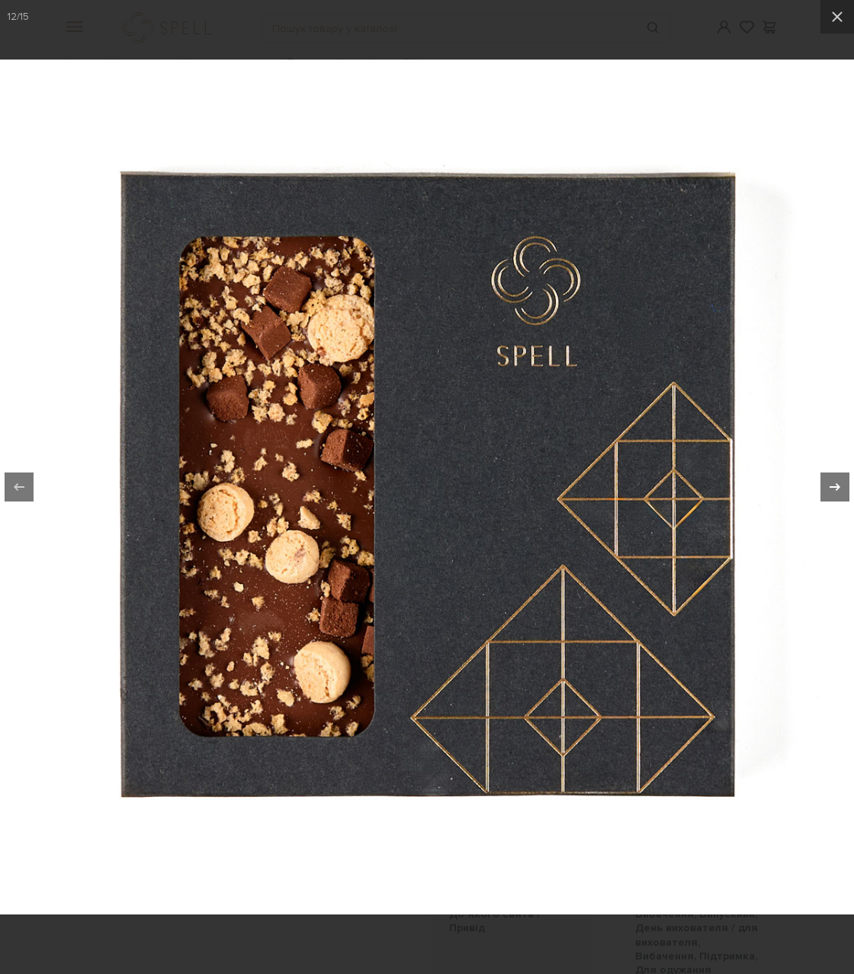
click at [822, 484] on div at bounding box center [835, 486] width 29 height 29
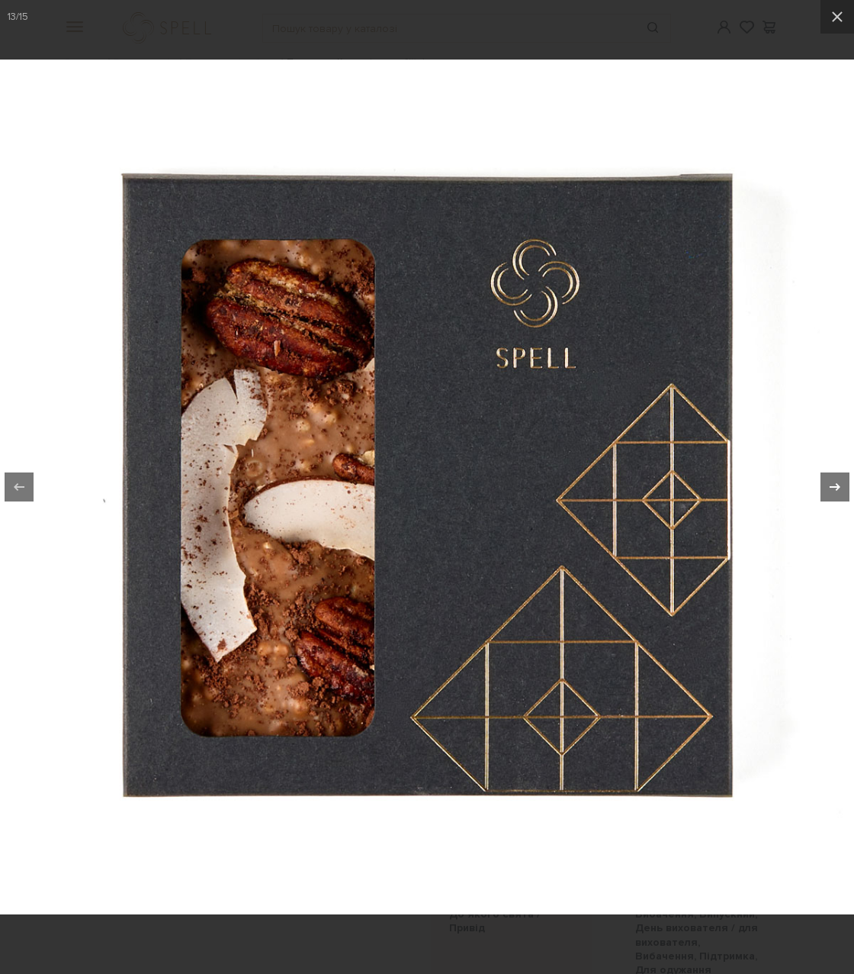
click at [822, 484] on div at bounding box center [835, 486] width 29 height 29
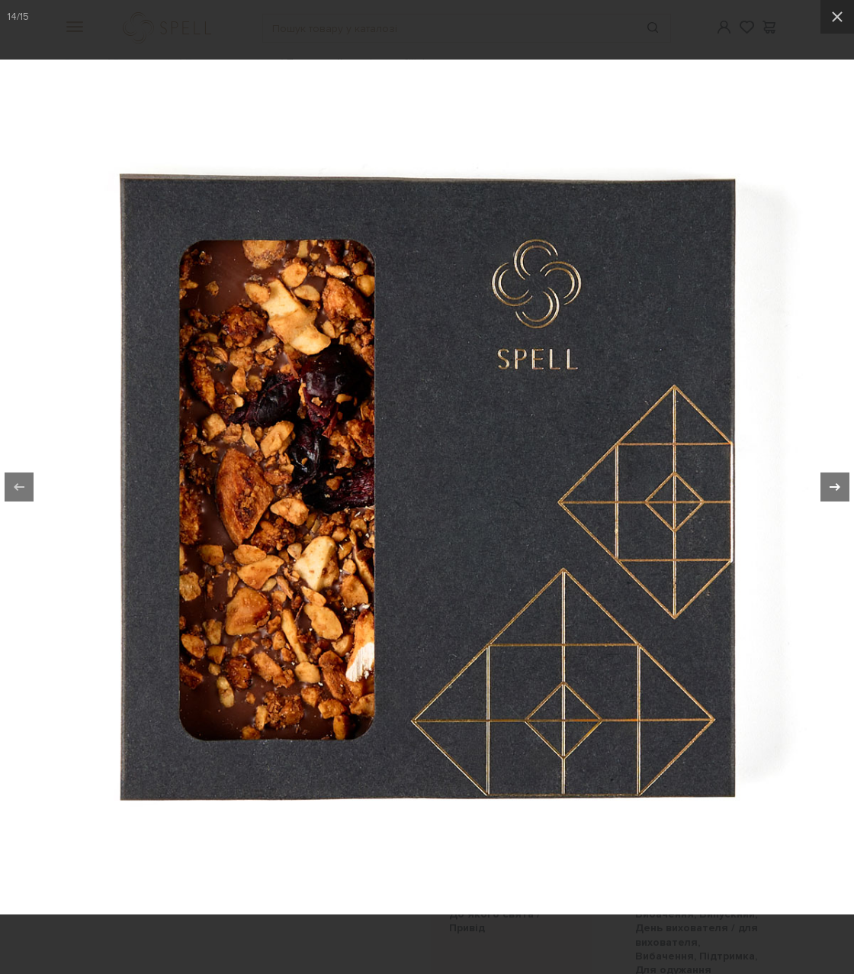
click at [822, 484] on div at bounding box center [835, 486] width 29 height 29
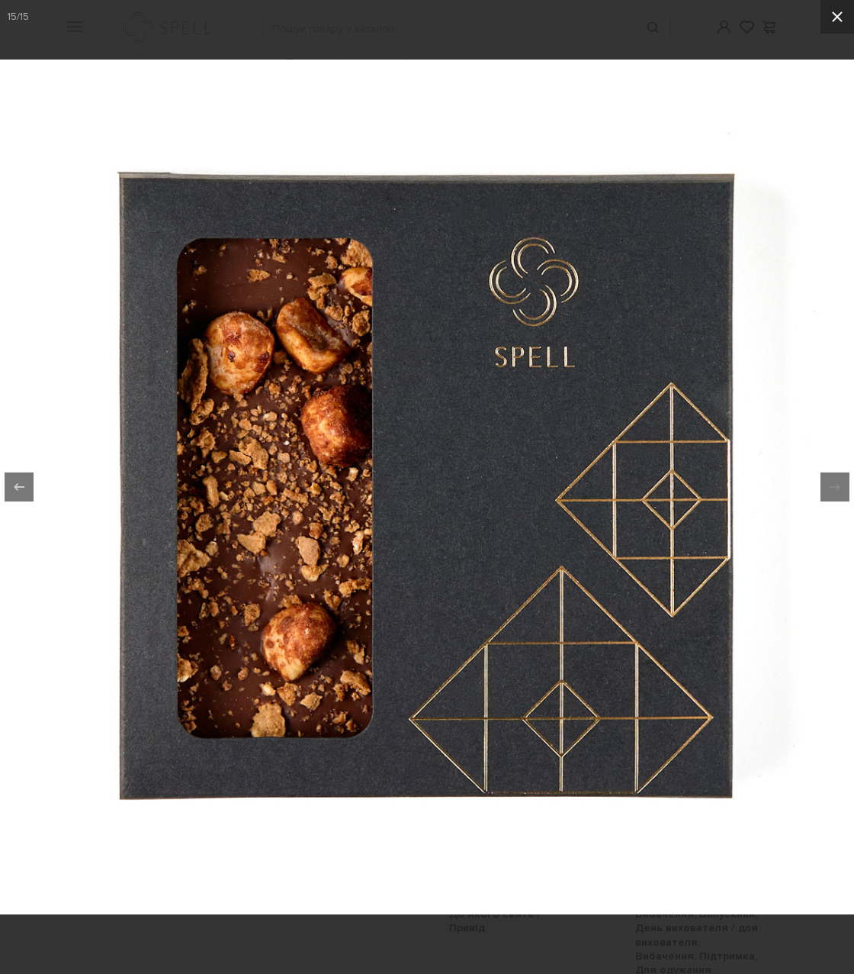
drag, startPoint x: 838, startPoint y: 14, endPoint x: 848, endPoint y: 22, distance: 13.0
click at [838, 17] on icon at bounding box center [838, 17] width 18 height 18
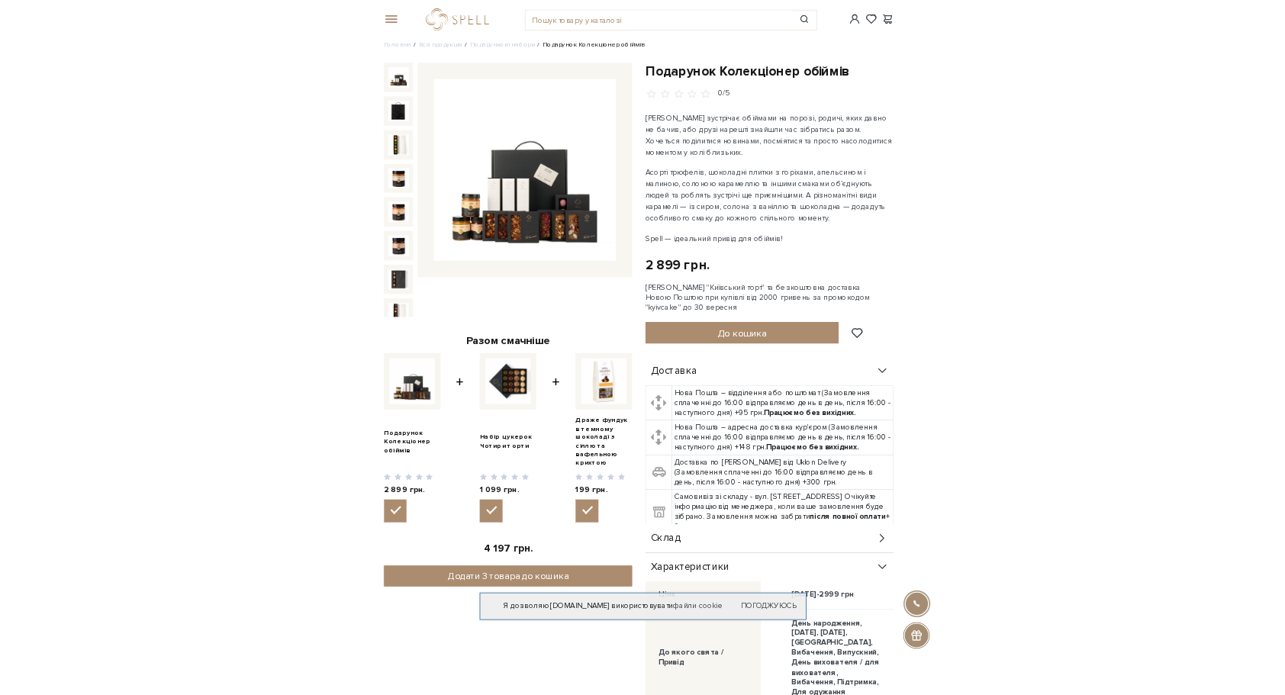
scroll to position [267, 0]
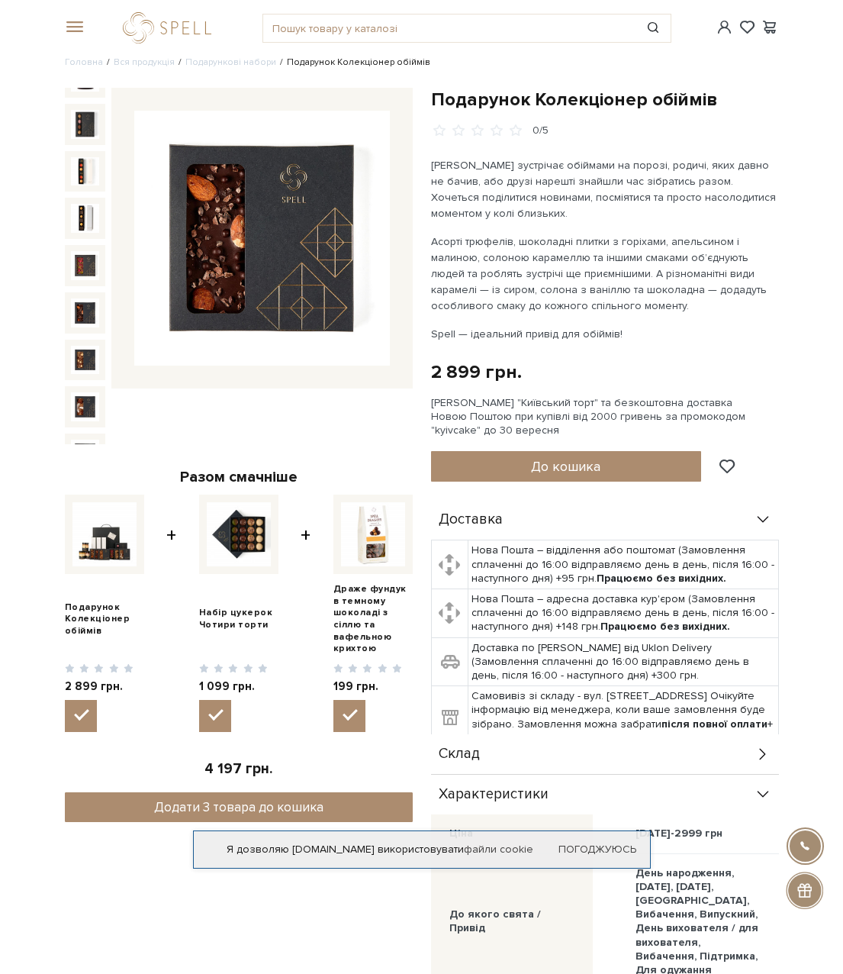
click at [77, 298] on img at bounding box center [85, 312] width 29 height 29
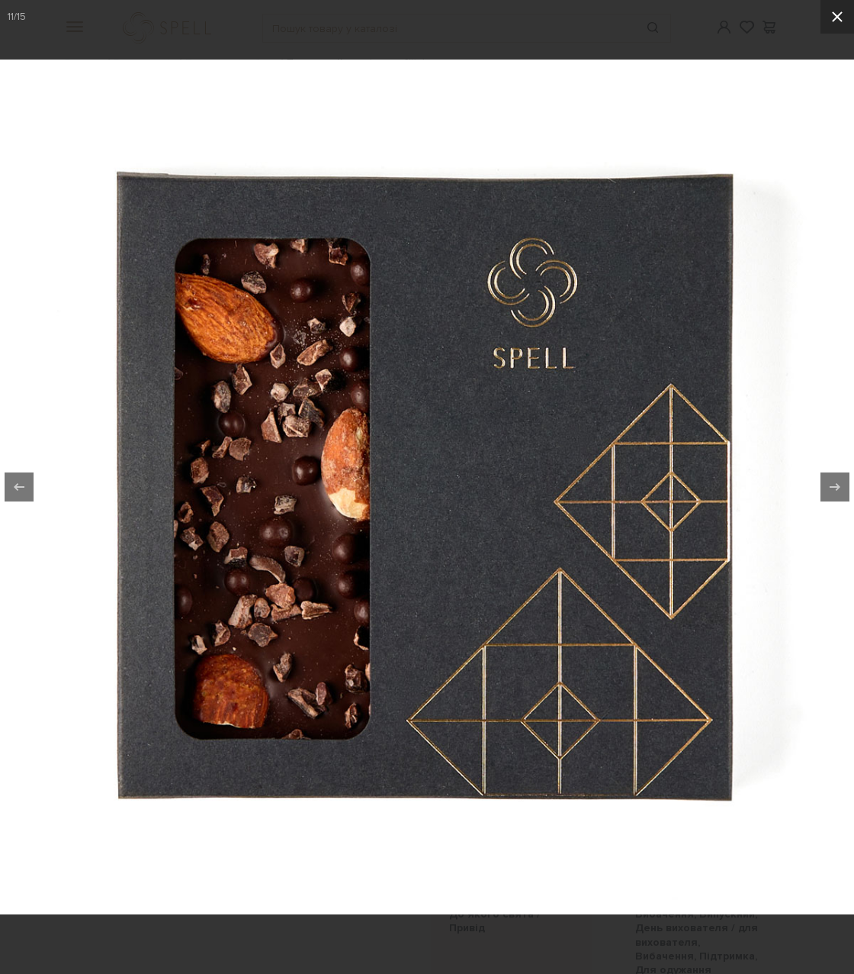
click at [828, 20] on button at bounding box center [838, 17] width 34 height 34
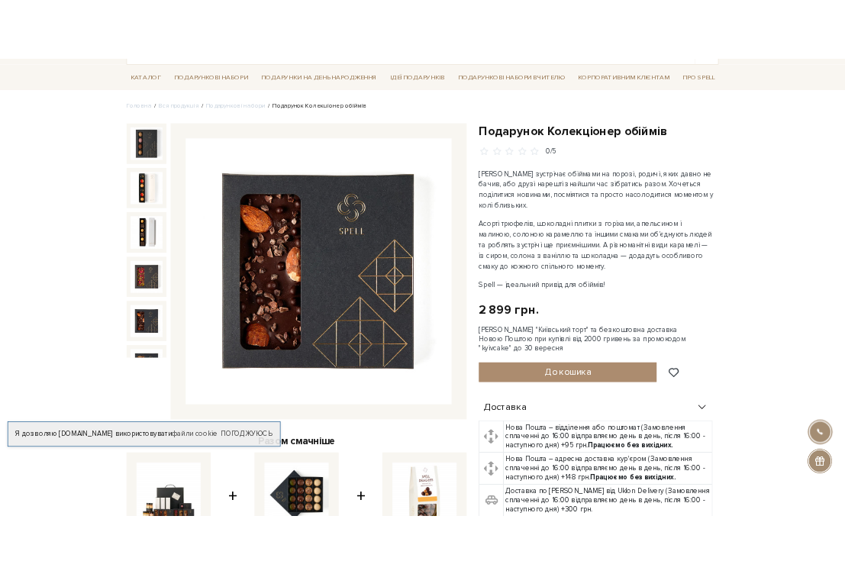
scroll to position [104, 0]
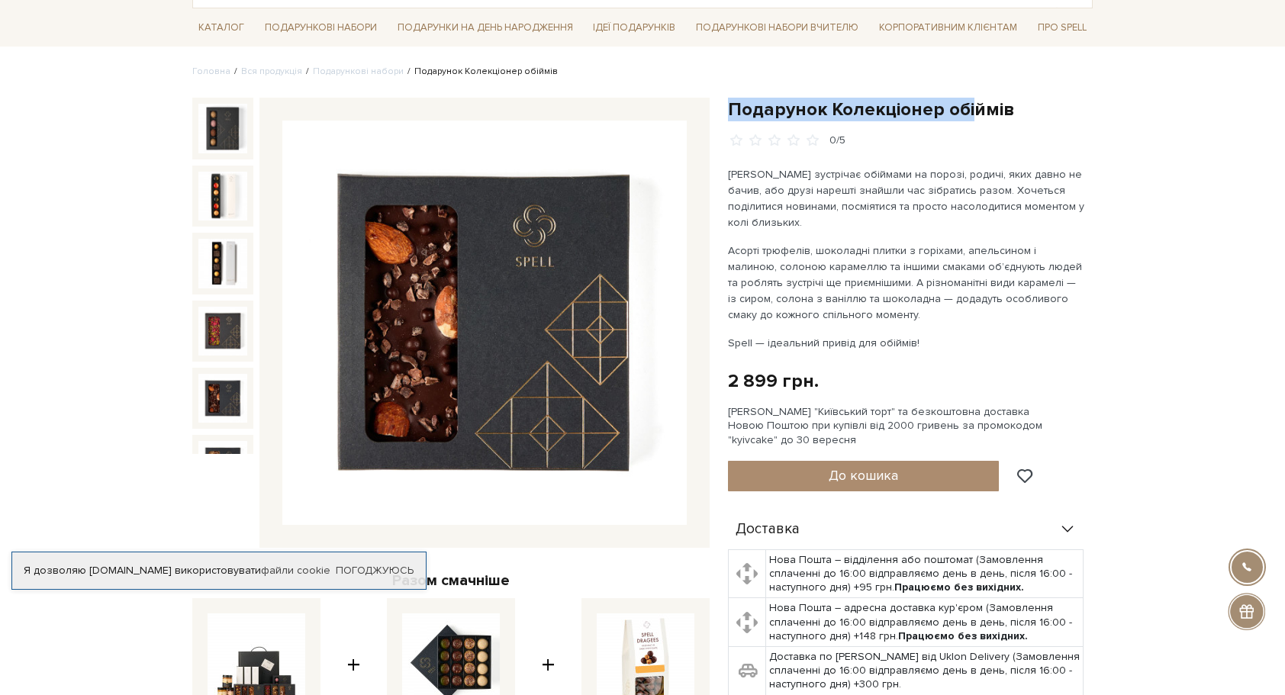
drag, startPoint x: 728, startPoint y: 107, endPoint x: 968, endPoint y: 111, distance: 240.4
click at [842, 111] on h1 "Подарунок Колекціонер обіймів" at bounding box center [910, 110] width 365 height 24
click at [842, 114] on h1 "Подарунок Колекціонер обіймів" at bounding box center [910, 110] width 365 height 24
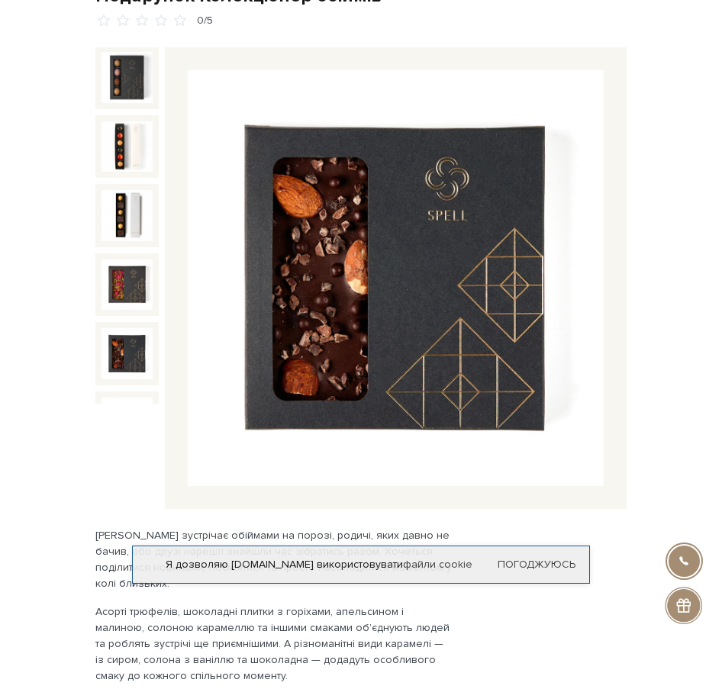
scroll to position [0, 0]
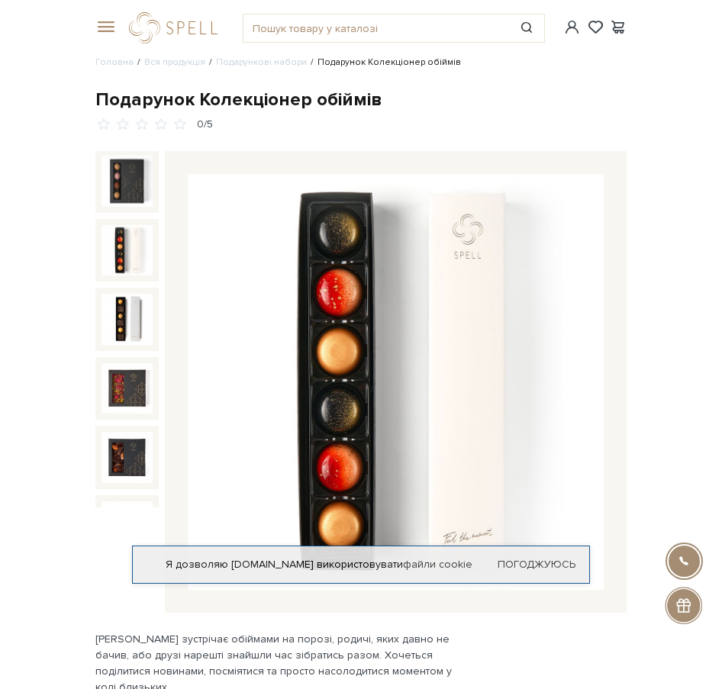
click at [609, 96] on div "Подарунок Колекціонер обіймів" at bounding box center [360, 100] width 531 height 24
click at [618, 108] on div "Подарунок Колекціонер обіймів" at bounding box center [360, 100] width 531 height 24
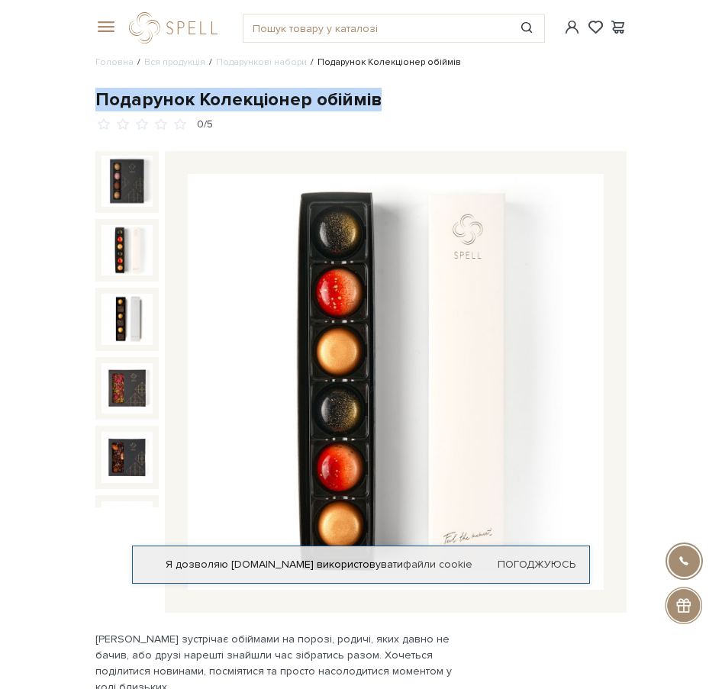
drag, startPoint x: 92, startPoint y: 94, endPoint x: 374, endPoint y: 105, distance: 281.7
click at [374, 105] on div "Подарунок Колекціонер обіймів 0/5" at bounding box center [360, 359] width 549 height 543
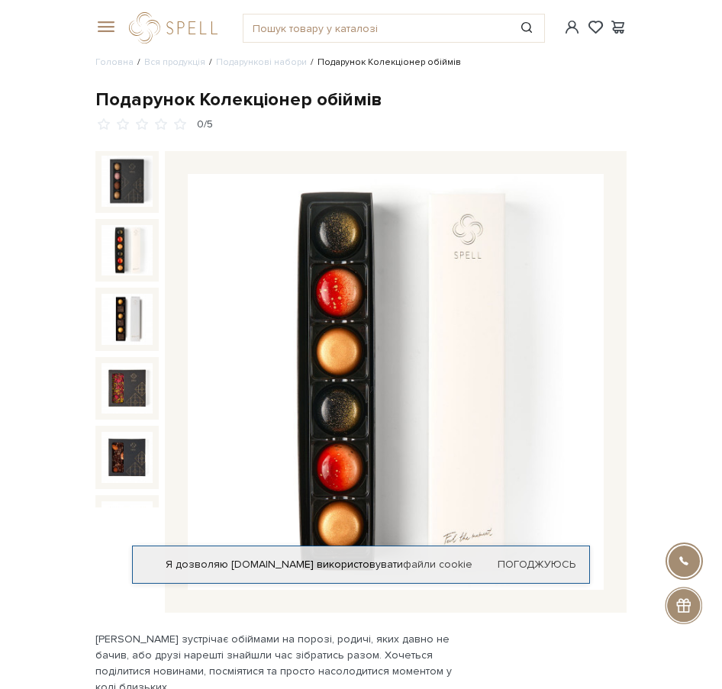
drag, startPoint x: 374, startPoint y: 105, endPoint x: 517, endPoint y: 124, distance: 144.7
click at [517, 124] on div "0/5" at bounding box center [360, 124] width 531 height 14
